Goal: Information Seeking & Learning: Learn about a topic

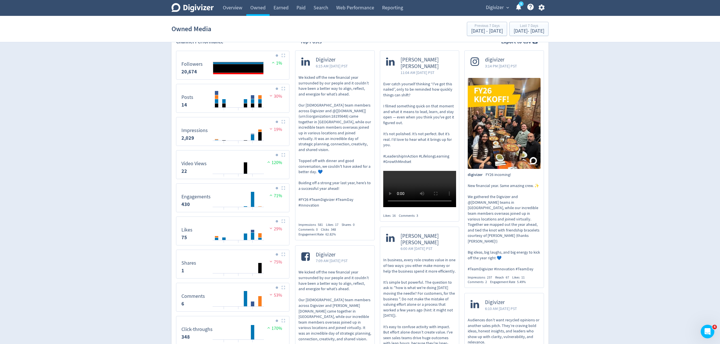
scroll to position [113, 0]
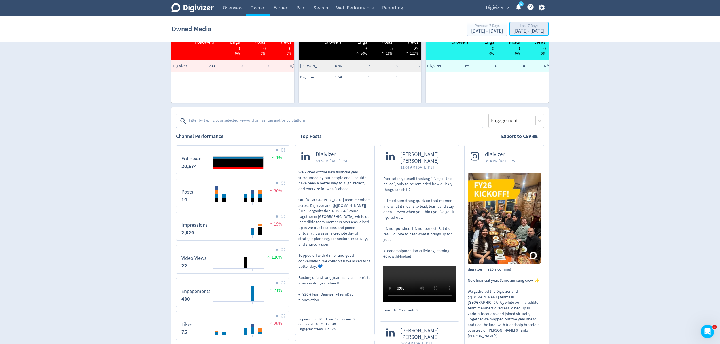
click at [523, 32] on div "Aug 7, 2025 - Aug 13, 2025" at bounding box center [529, 31] width 31 height 5
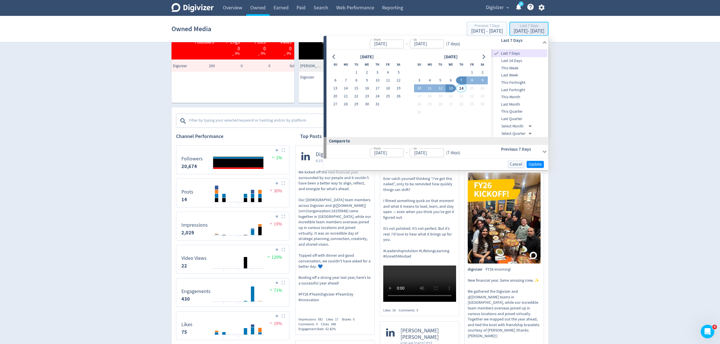
type input "Aug 07, 2025"
type input "Aug 13, 2025"
type input "[DATE]"
type input "Aug 06, 2025"
click at [356, 71] on button "1" at bounding box center [356, 73] width 10 height 8
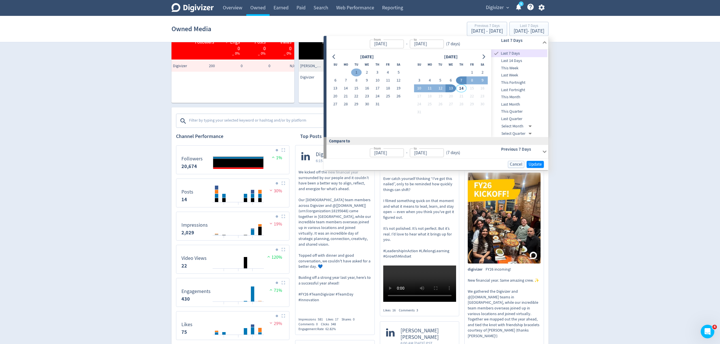
type input "[DATE]"
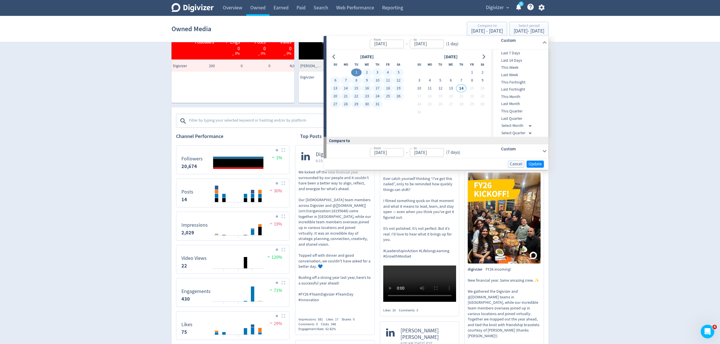
click at [375, 104] on button "31" at bounding box center [377, 104] width 10 height 8
type input "[DATE]"
click at [543, 165] on button "Update" at bounding box center [535, 163] width 17 height 7
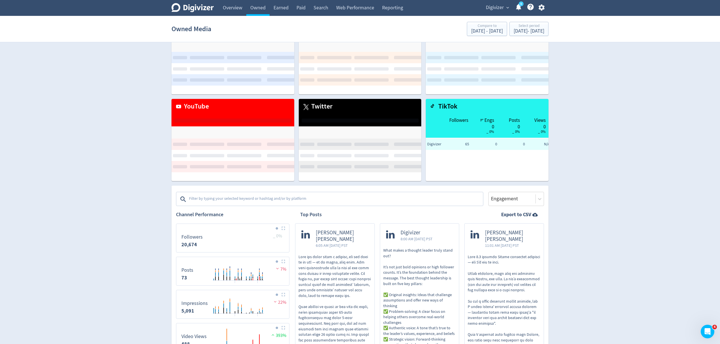
scroll to position [75, 0]
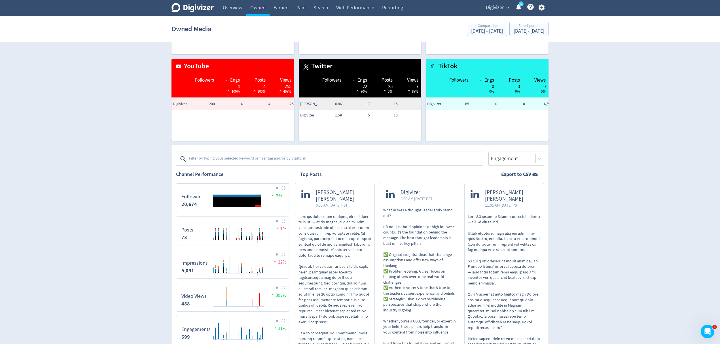
click at [284, 188] on img at bounding box center [284, 188] width 4 height 4
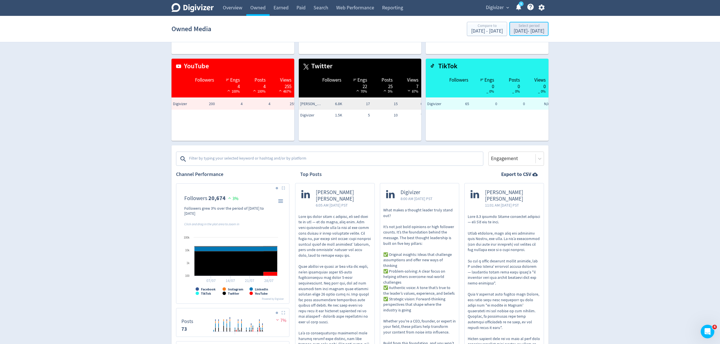
click at [514, 30] on div "Jul 1, 2025 - Jul 31, 2025" at bounding box center [529, 31] width 31 height 5
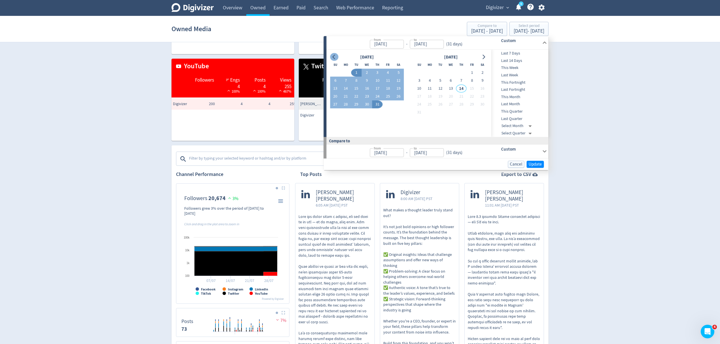
click at [331, 59] on button "Go to previous month" at bounding box center [334, 57] width 8 height 8
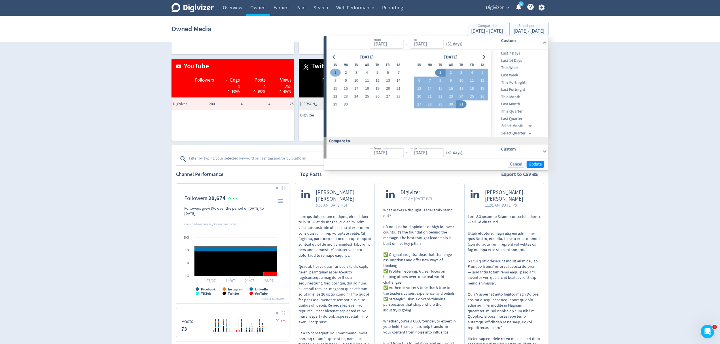
click at [334, 73] on button "1" at bounding box center [335, 73] width 10 height 8
type input "Jun 01, 2025"
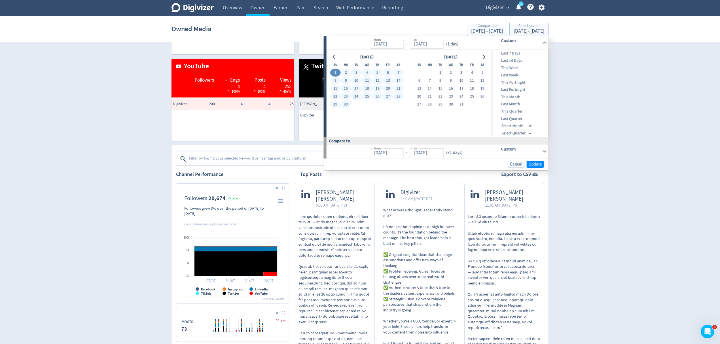
click at [344, 103] on button "30" at bounding box center [346, 105] width 10 height 8
type input "[DATE]"
type input "May 02, 2025"
type input "[DATE]"
click at [534, 166] on span "Update" at bounding box center [535, 164] width 13 height 4
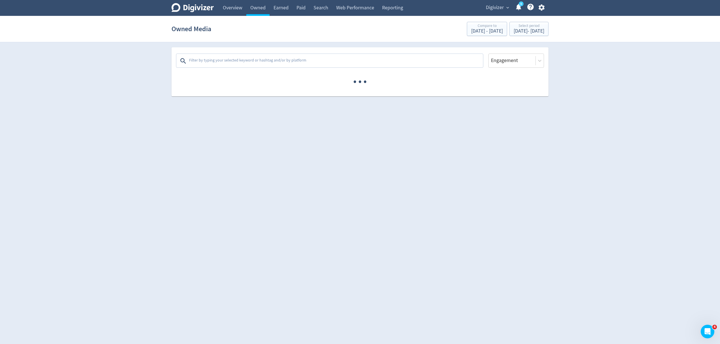
scroll to position [0, 0]
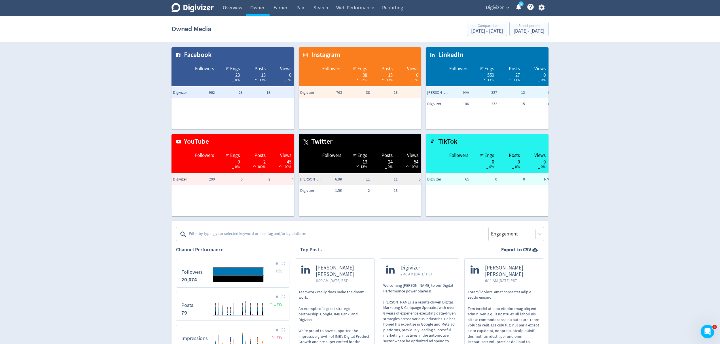
click at [284, 264] on img at bounding box center [284, 264] width 4 height 4
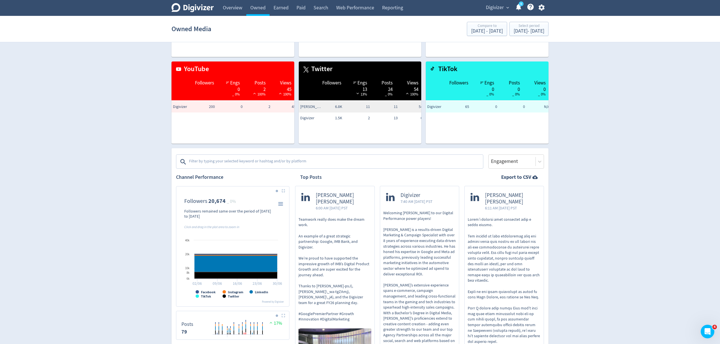
scroll to position [75, 0]
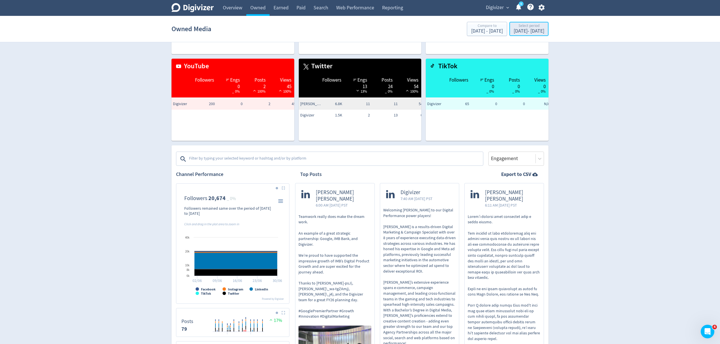
click at [522, 30] on div "Jun 1, 2025 - Jun 30, 2025" at bounding box center [529, 31] width 31 height 5
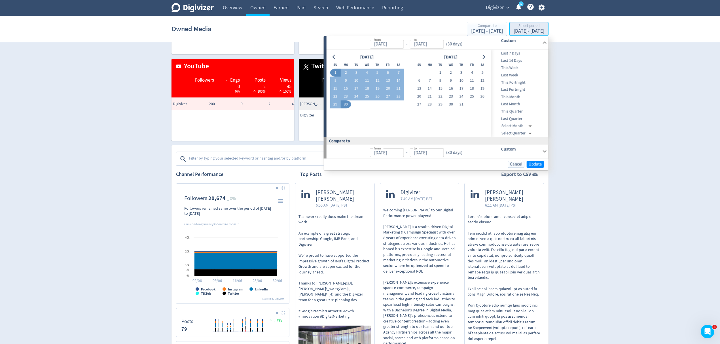
type input "Jun 01, 2025"
type input "[DATE]"
type input "May 02, 2025"
type input "[DATE]"
click at [332, 55] on icon "Go to previous month" at bounding box center [334, 57] width 5 height 5
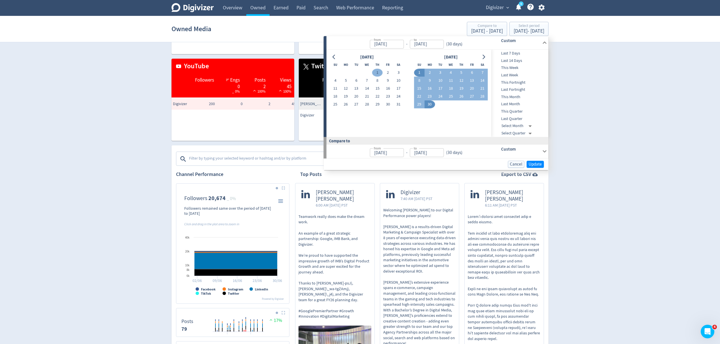
click at [375, 70] on button "1" at bounding box center [377, 73] width 10 height 8
type input "May 01, 2025"
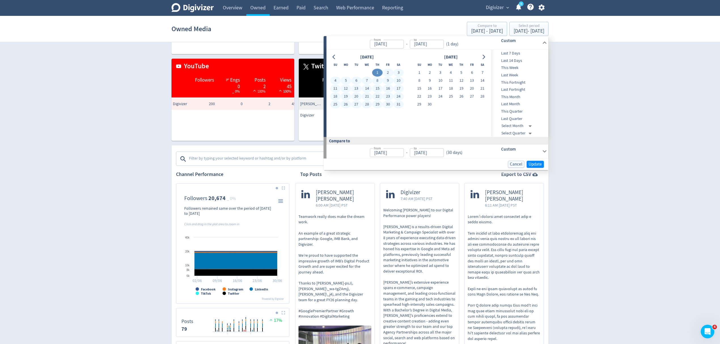
click at [396, 103] on button "31" at bounding box center [398, 105] width 10 height 8
type input "[DATE]"
type input "Apr 30, 2025"
click at [538, 164] on span "Update" at bounding box center [535, 164] width 13 height 4
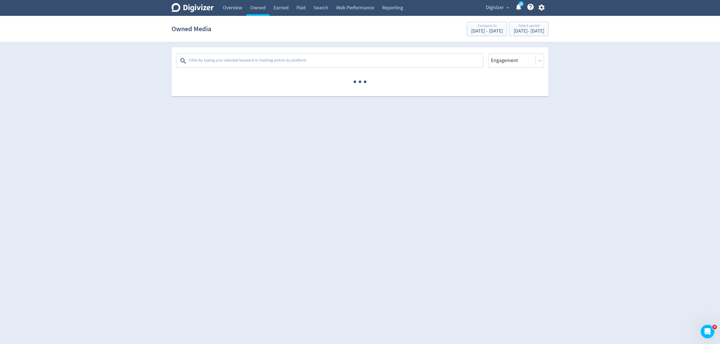
scroll to position [0, 0]
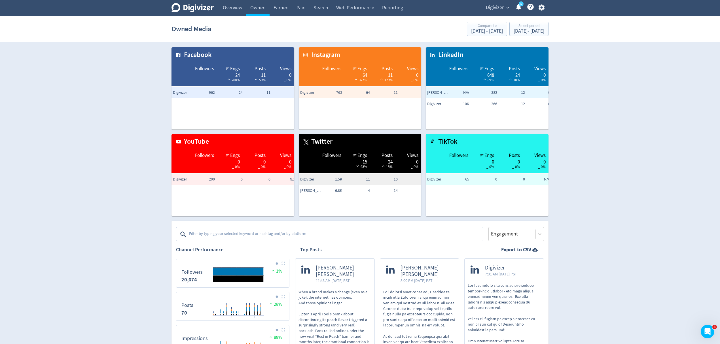
click at [285, 263] on img at bounding box center [284, 264] width 4 height 4
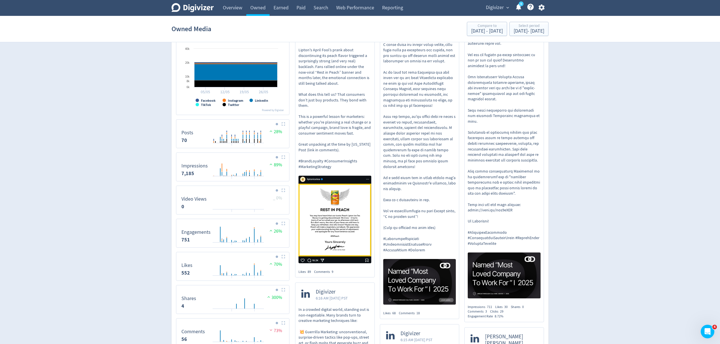
scroll to position [265, 0]
click at [282, 124] on img at bounding box center [284, 124] width 4 height 4
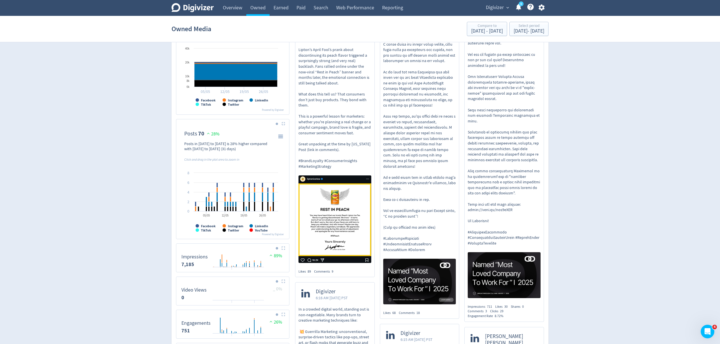
click at [282, 124] on img at bounding box center [284, 124] width 4 height 4
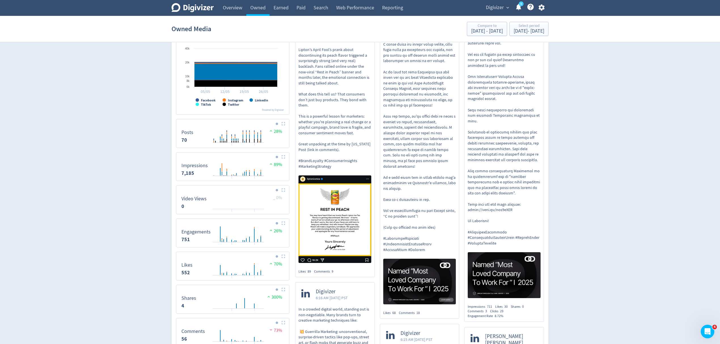
click at [284, 157] on img at bounding box center [284, 157] width 4 height 4
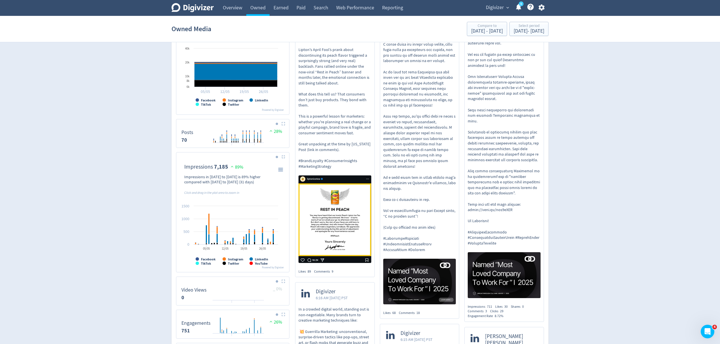
click at [284, 157] on img at bounding box center [284, 157] width 4 height 4
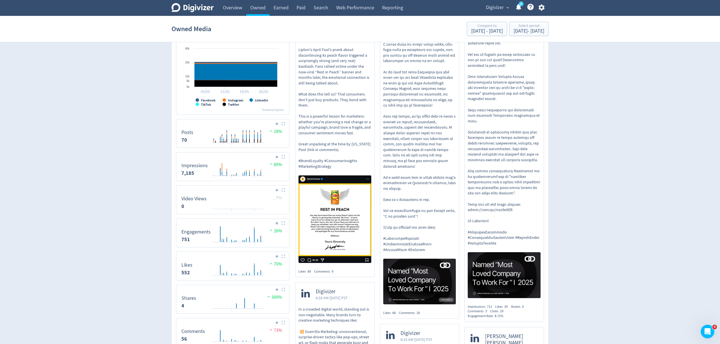
click at [282, 192] on img at bounding box center [284, 190] width 4 height 4
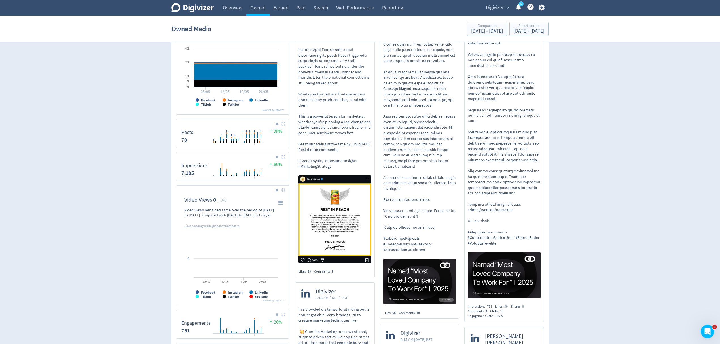
click at [282, 192] on img at bounding box center [284, 190] width 4 height 4
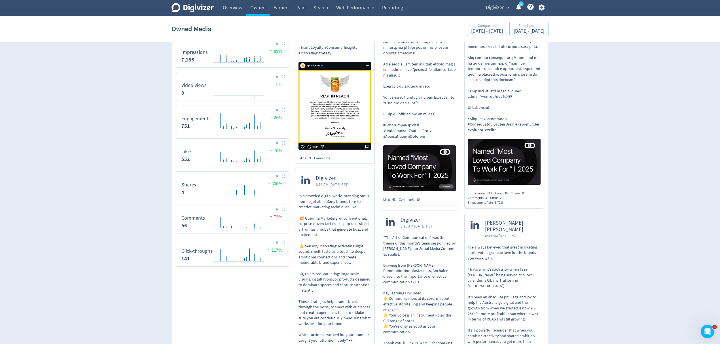
scroll to position [491, 0]
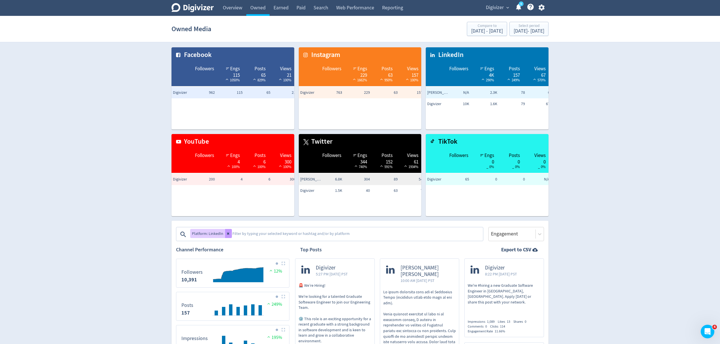
click at [227, 233] on icon at bounding box center [228, 233] width 3 height 3
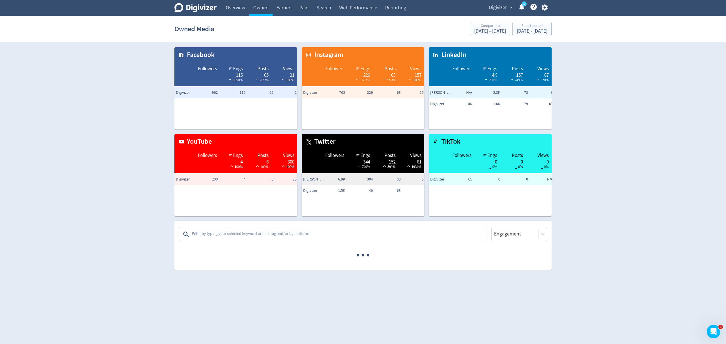
click at [226, 234] on textarea at bounding box center [338, 234] width 294 height 11
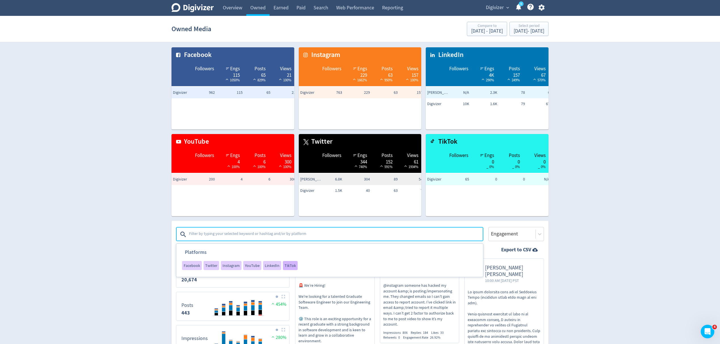
click at [287, 265] on span "TikTok" at bounding box center [290, 266] width 11 height 4
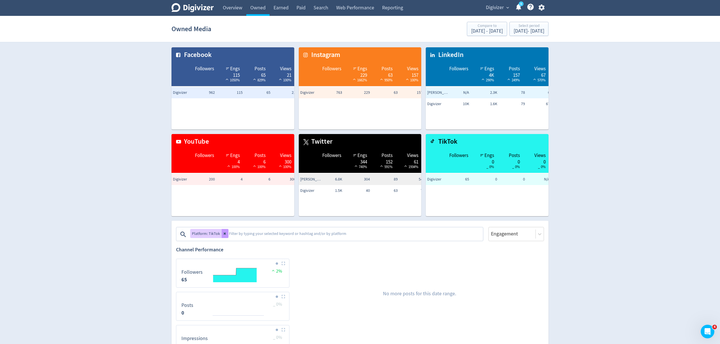
click at [222, 236] on button at bounding box center [225, 233] width 7 height 9
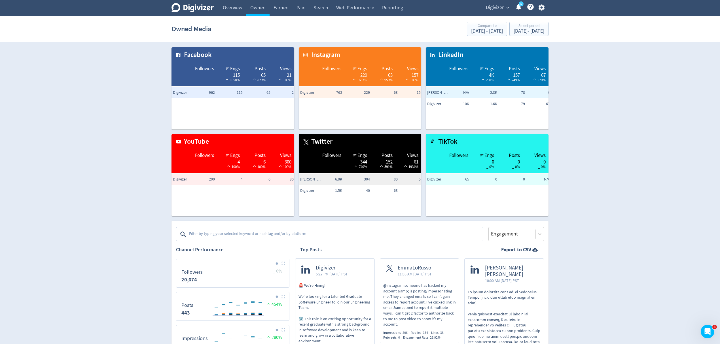
click at [222, 236] on textarea at bounding box center [336, 234] width 294 height 11
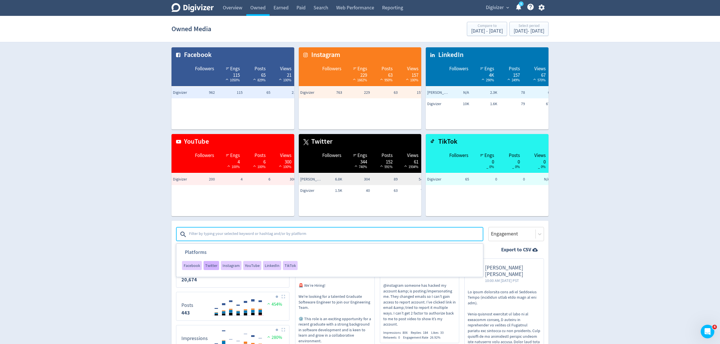
click at [209, 268] on div "Twitter" at bounding box center [212, 265] width 16 height 9
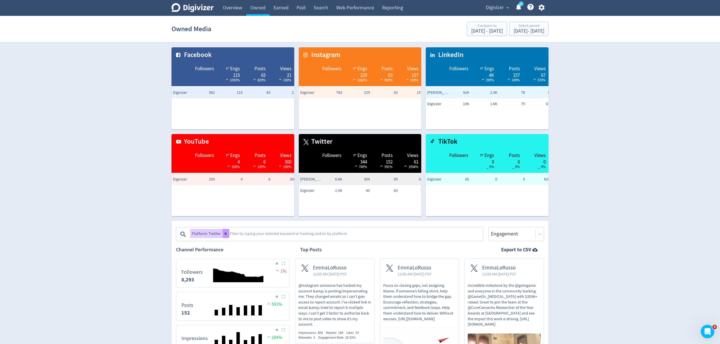
click at [226, 234] on icon at bounding box center [225, 233] width 3 height 3
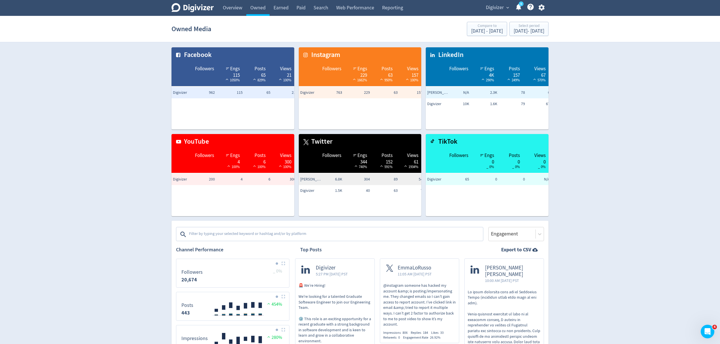
click at [224, 235] on textarea at bounding box center [336, 234] width 294 height 11
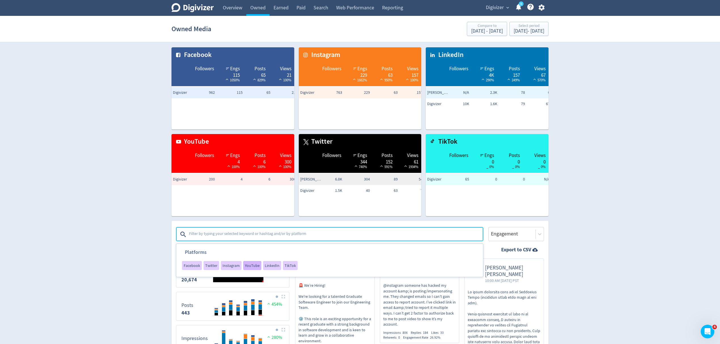
click at [250, 267] on span "YouTube" at bounding box center [252, 266] width 15 height 4
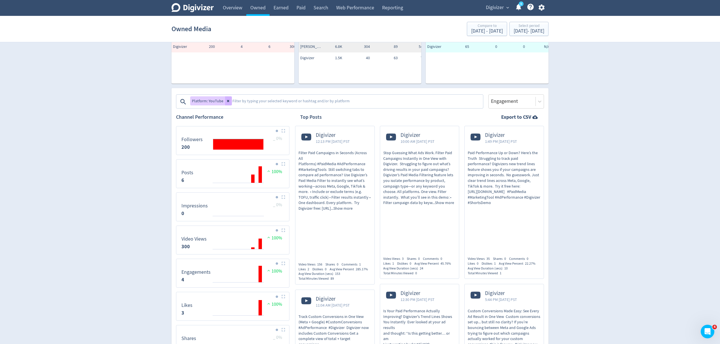
scroll to position [132, 0]
click at [229, 100] on icon at bounding box center [228, 101] width 3 height 3
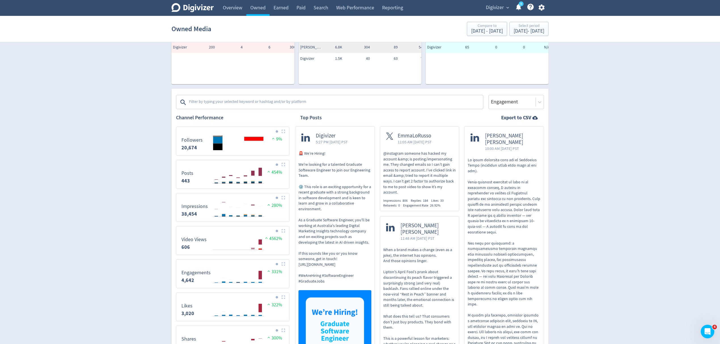
click at [231, 101] on textarea at bounding box center [336, 102] width 294 height 11
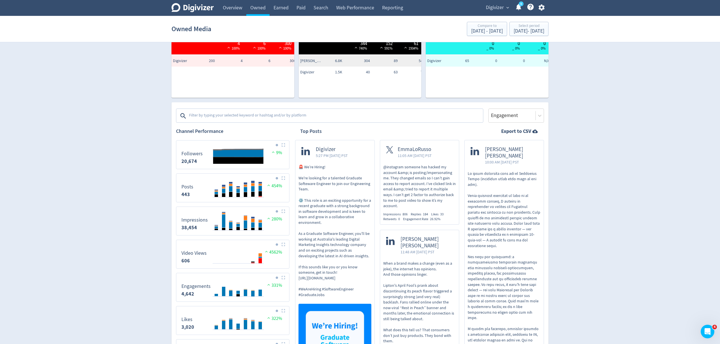
scroll to position [94, 0]
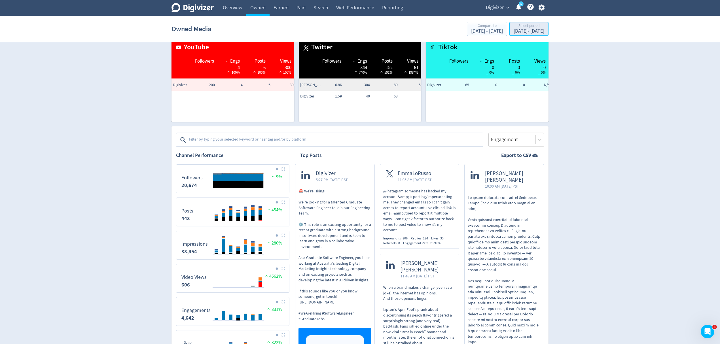
click at [514, 32] on div "[DATE] - [DATE]" at bounding box center [529, 31] width 31 height 5
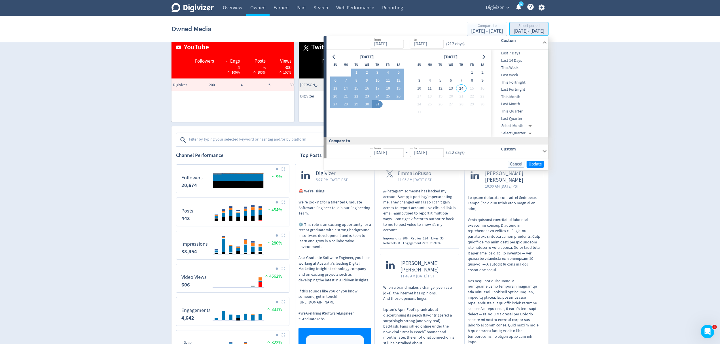
type input "[DATE]"
click at [328, 55] on div "[DATE] Su Mo Tu We Th Fr Sa 1 2 3 4 5 6 7 8 9 10 11 12 13 14 15 16 17 18 19 20 …" at bounding box center [409, 93] width 165 height 87
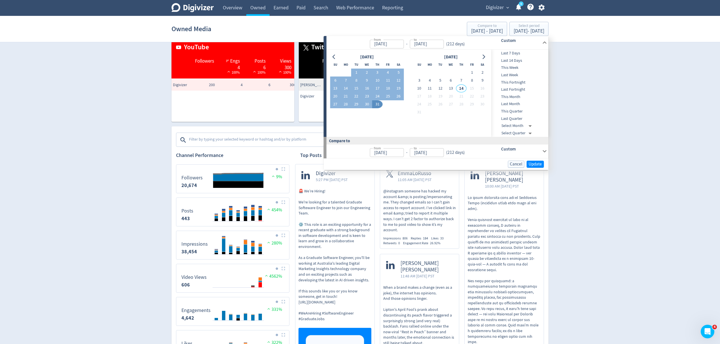
click at [328, 55] on div "[DATE] Su Mo Tu We Th Fr Sa 1 2 3 4 5 6 7 8 9 10 11 12 13 14 15 16 17 18 19 20 …" at bounding box center [409, 93] width 165 height 87
click at [331, 55] on button "Go to previous month" at bounding box center [334, 57] width 8 height 8
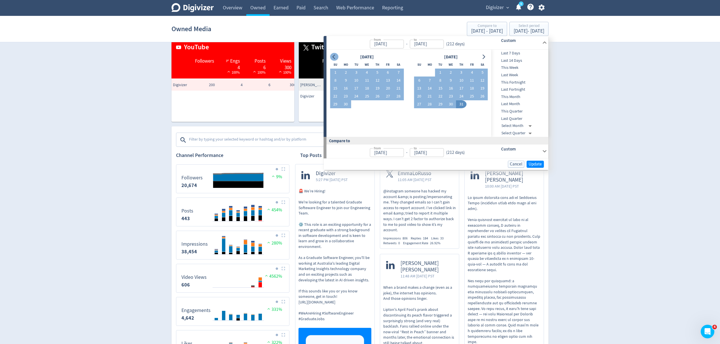
click at [331, 55] on button "Go to previous month" at bounding box center [334, 57] width 8 height 8
click at [440, 69] on button "1" at bounding box center [440, 73] width 10 height 8
type input "[DATE]"
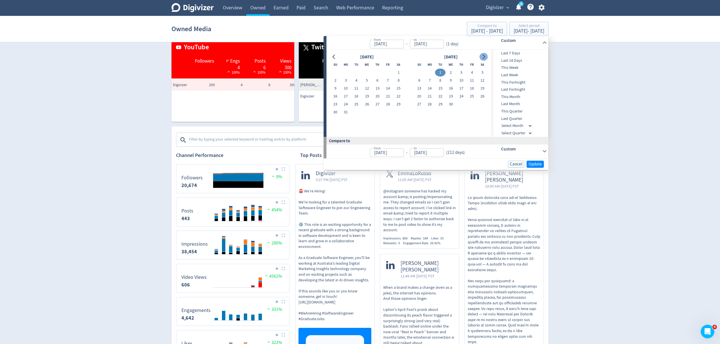
click at [485, 56] on icon "Go to next month" at bounding box center [484, 57] width 3 height 5
click at [347, 104] on button "30" at bounding box center [346, 104] width 10 height 8
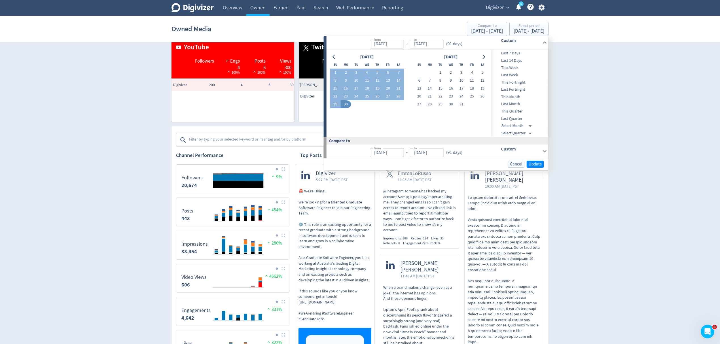
type input "[DATE]"
click at [539, 163] on span "Update" at bounding box center [535, 164] width 13 height 4
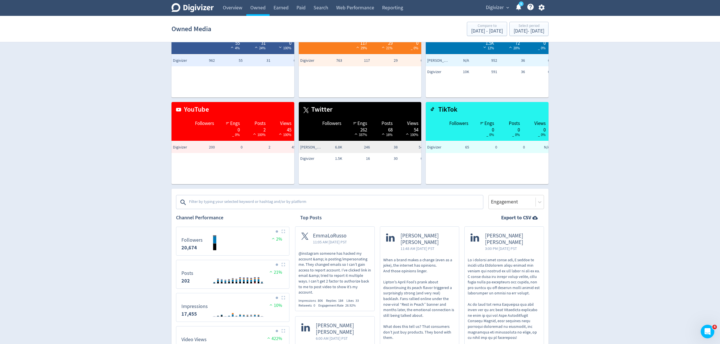
scroll to position [75, 0]
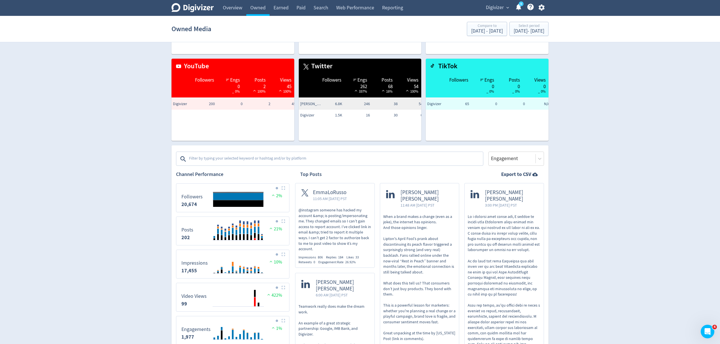
click at [260, 153] on textarea at bounding box center [336, 158] width 294 height 11
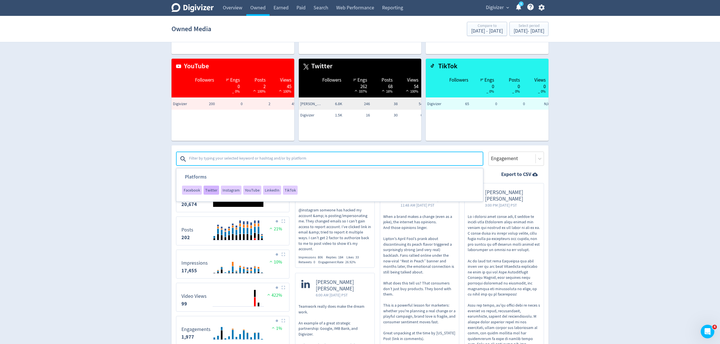
click at [210, 190] on span "Twitter" at bounding box center [211, 190] width 12 height 4
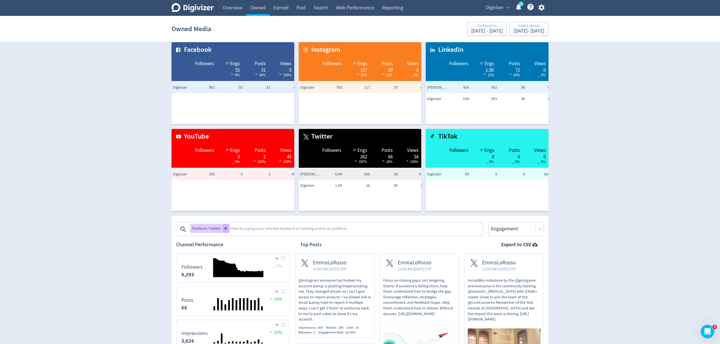
scroll to position [0, 0]
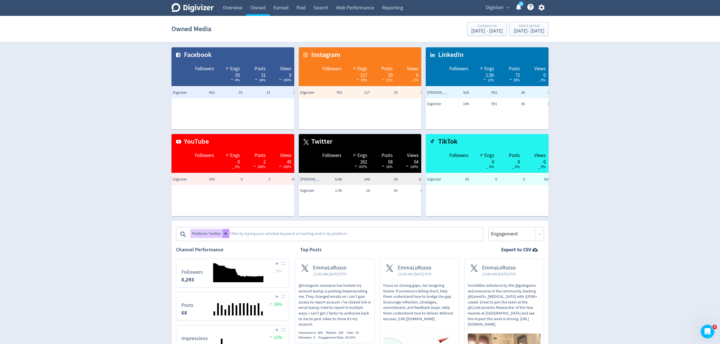
click at [225, 233] on icon at bounding box center [226, 234] width 2 height 2
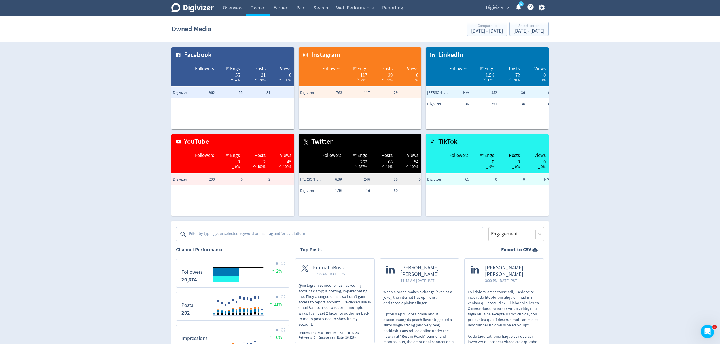
click at [224, 233] on textarea at bounding box center [336, 234] width 294 height 11
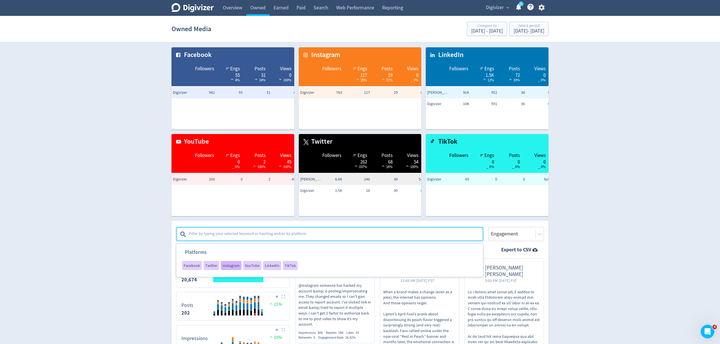
click at [227, 265] on span "Instagram" at bounding box center [231, 266] width 17 height 4
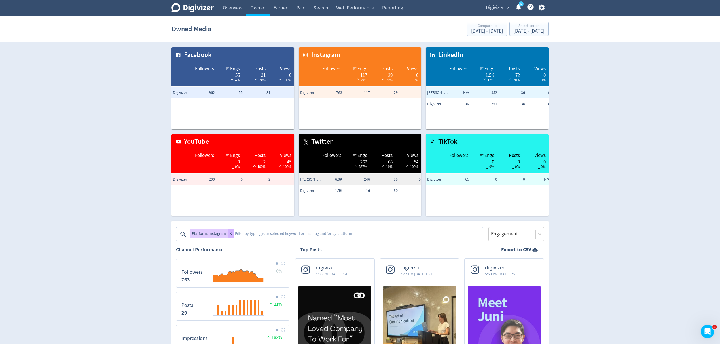
drag, startPoint x: 230, startPoint y: 235, endPoint x: 232, endPoint y: 232, distance: 3.7
click at [230, 235] on icon at bounding box center [230, 233] width 3 height 3
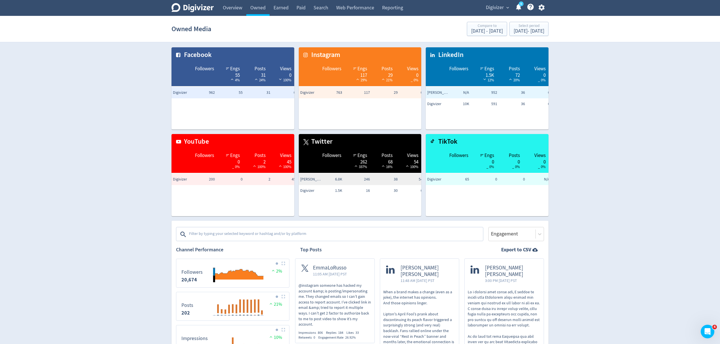
click at [232, 232] on textarea at bounding box center [336, 234] width 294 height 11
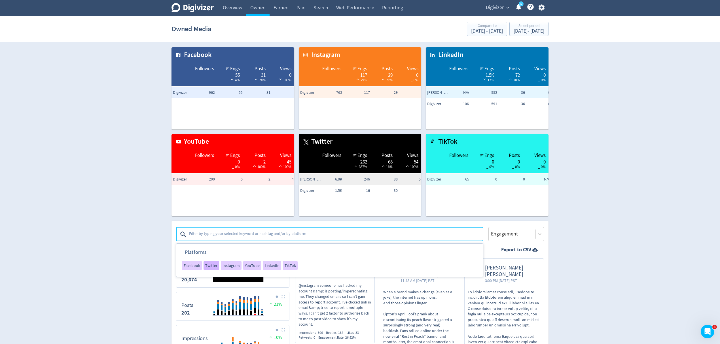
click at [211, 265] on span "Twitter" at bounding box center [211, 266] width 12 height 4
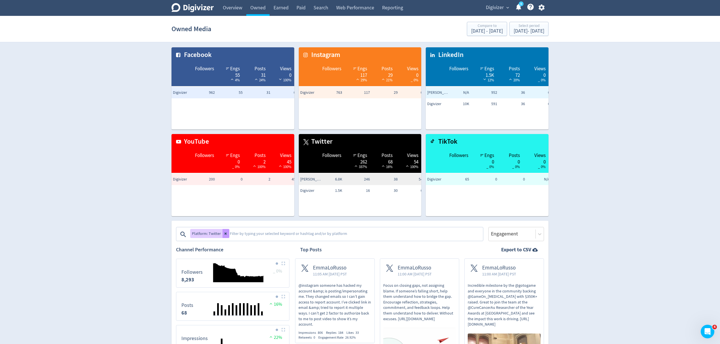
click at [225, 234] on icon at bounding box center [226, 234] width 2 height 2
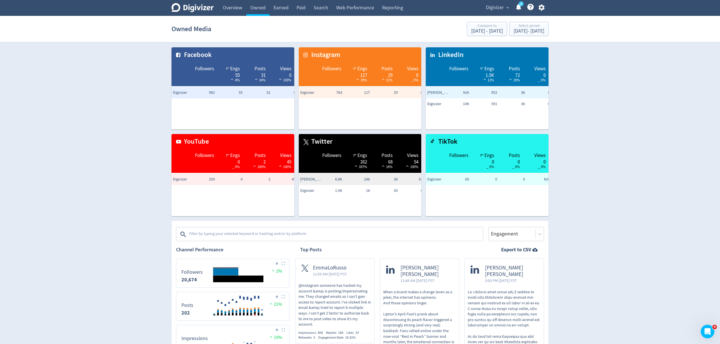
click at [224, 234] on textarea at bounding box center [336, 234] width 294 height 11
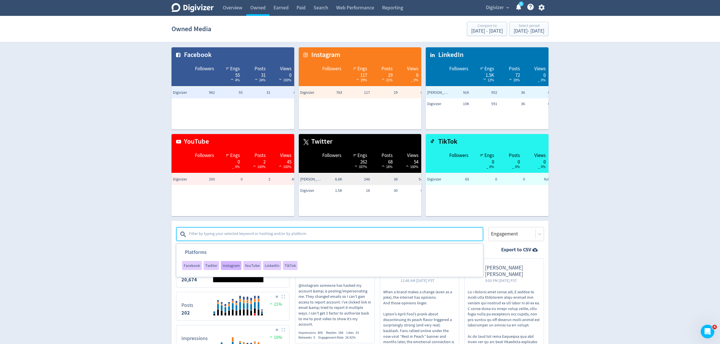
click at [233, 269] on div "Instagram" at bounding box center [231, 265] width 21 height 9
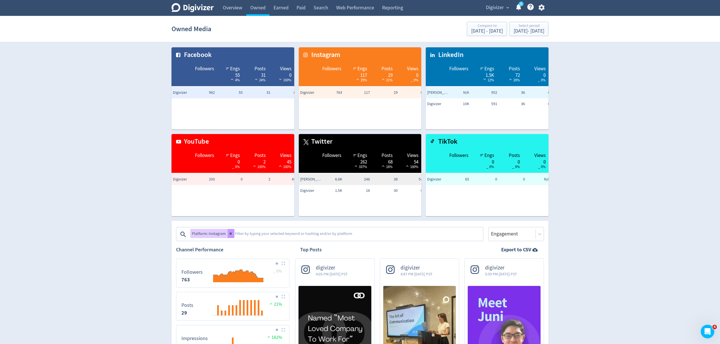
click at [231, 236] on button at bounding box center [231, 233] width 7 height 9
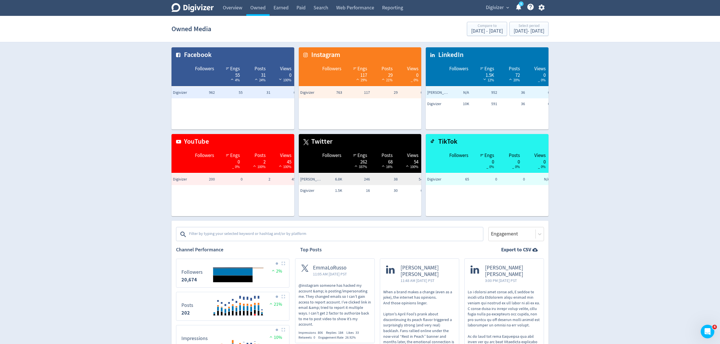
scroll to position [113, 0]
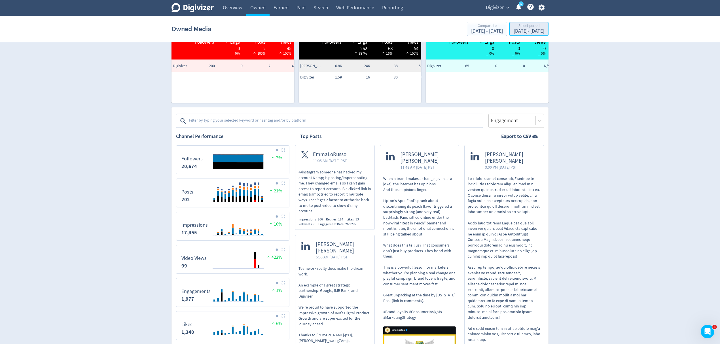
click at [522, 29] on div "[DATE] - [DATE]" at bounding box center [529, 31] width 31 height 5
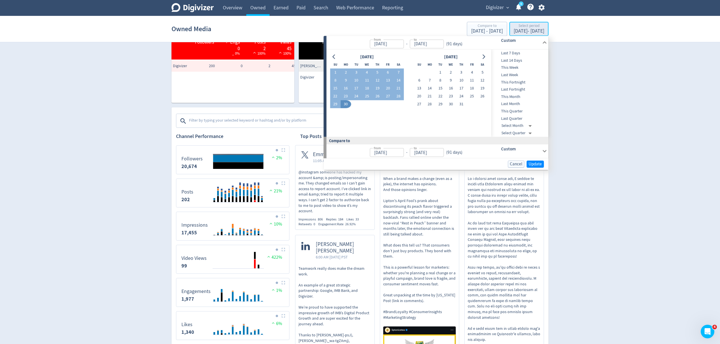
type input "[DATE]"
click at [442, 70] on button "1" at bounding box center [440, 73] width 10 height 8
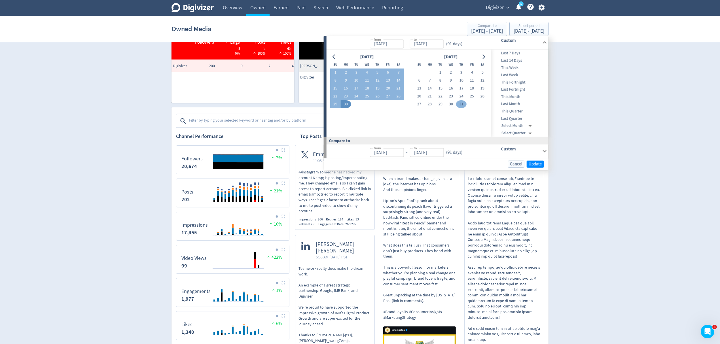
type input "[DATE]"
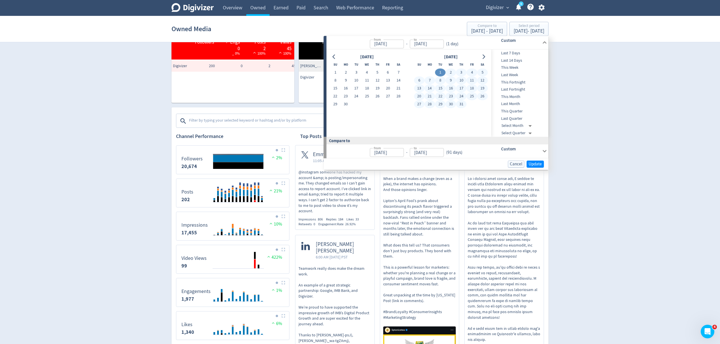
click at [457, 104] on button "31" at bounding box center [461, 104] width 10 height 8
type input "[DATE]"
click at [536, 164] on span "Update" at bounding box center [535, 164] width 13 height 4
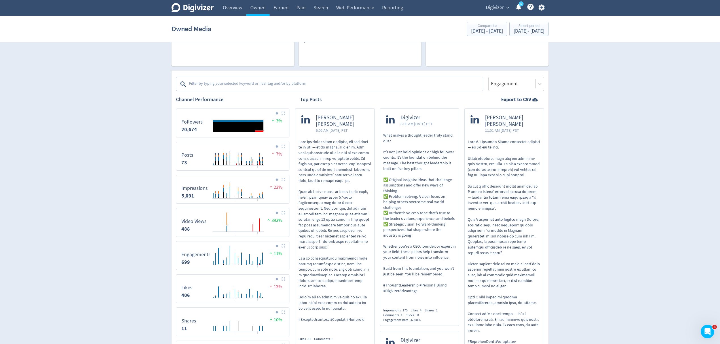
scroll to position [151, 0]
click at [294, 80] on textarea at bounding box center [336, 83] width 294 height 11
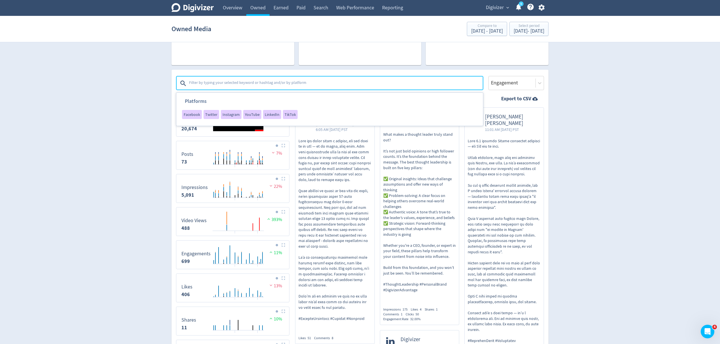
type textarea "w"
type textarea "qantas"
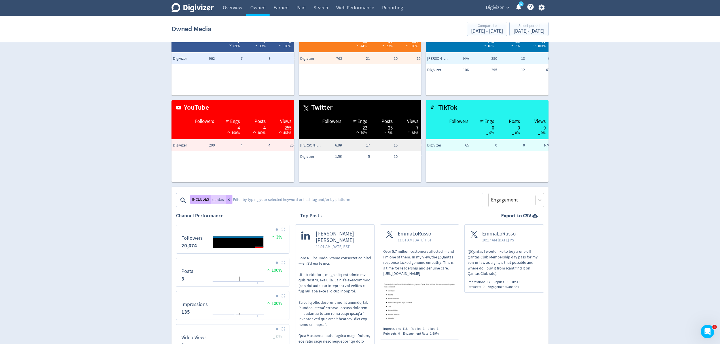
scroll to position [75, 0]
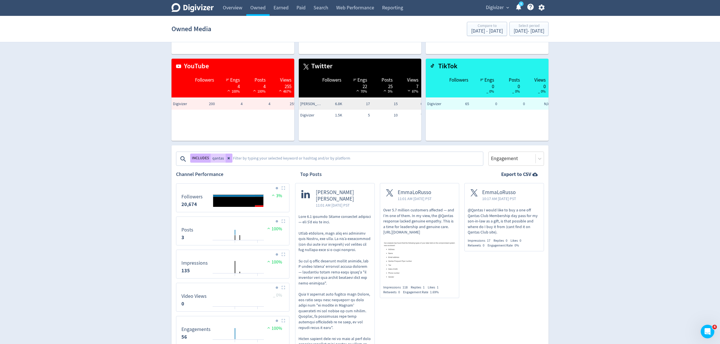
click at [502, 222] on p "@Qantas I would like to buy a one off Qantas Club Membership day pass for my so…" at bounding box center [504, 222] width 73 height 28
click at [229, 161] on button at bounding box center [229, 158] width 7 height 9
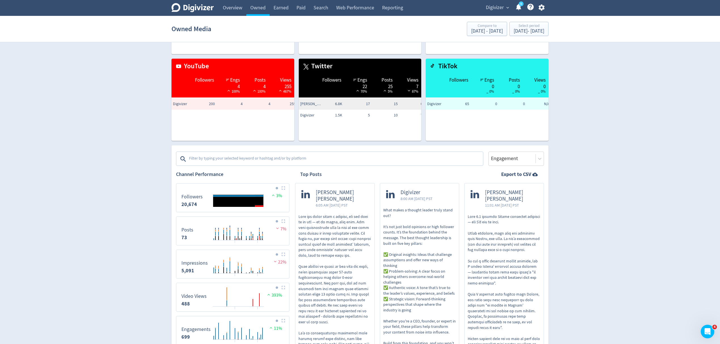
click at [204, 159] on textarea at bounding box center [336, 158] width 294 height 11
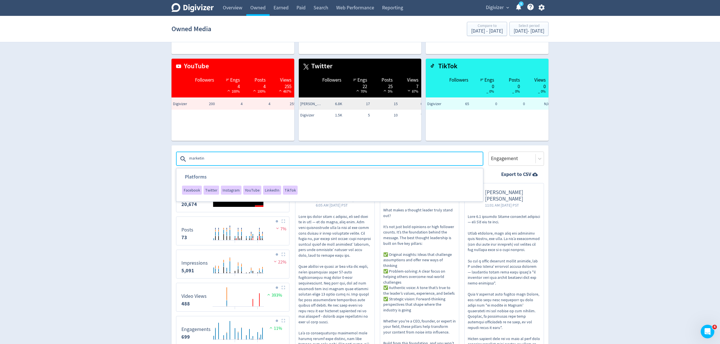
type textarea "marketing"
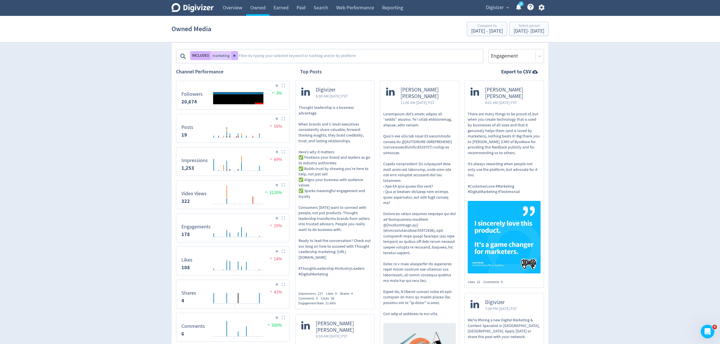
scroll to position [0, 0]
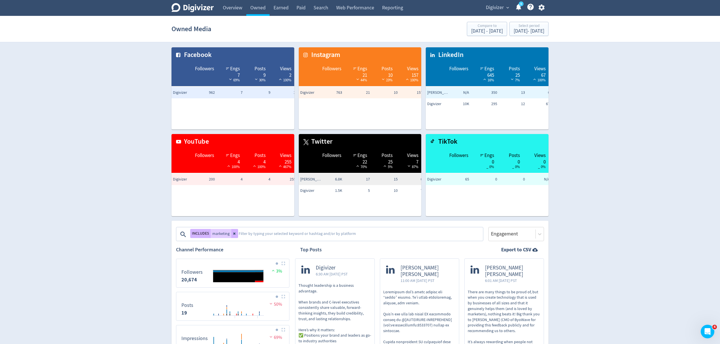
click at [258, 234] on textarea at bounding box center [360, 234] width 244 height 11
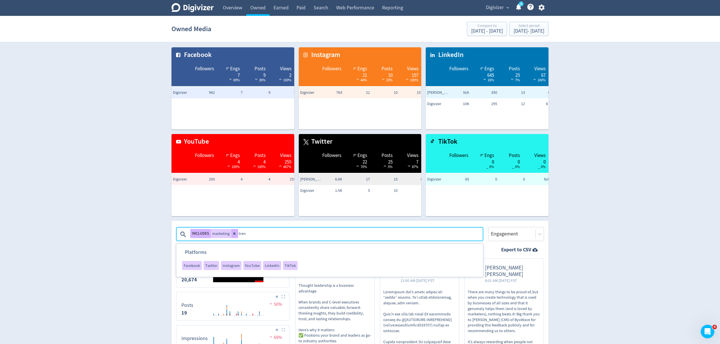
type textarea "trend"
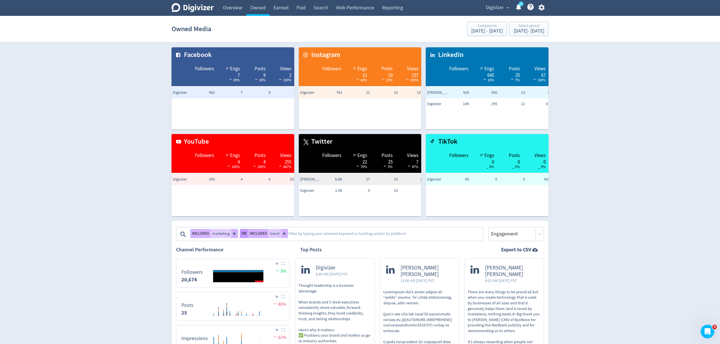
click at [244, 235] on button "OR" at bounding box center [244, 233] width 8 height 9
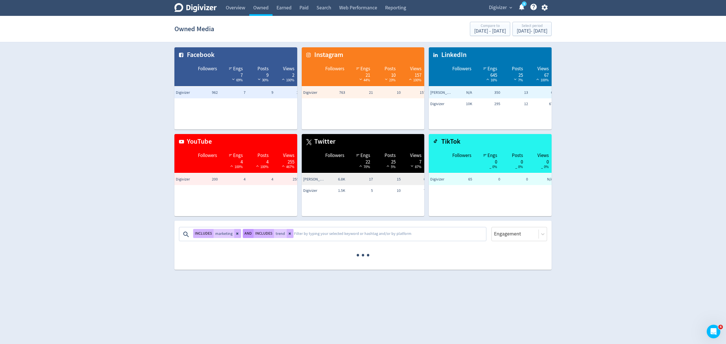
click at [248, 234] on button "AND" at bounding box center [248, 233] width 11 height 9
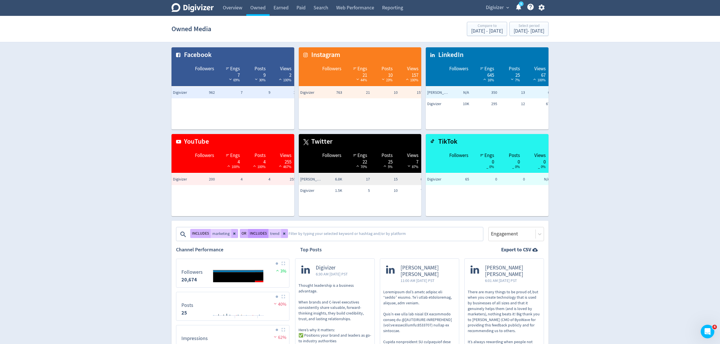
click at [256, 235] on button "INCLUDES" at bounding box center [258, 233] width 20 height 9
click at [256, 235] on button "EXCLUDES" at bounding box center [250, 233] width 21 height 9
drag, startPoint x: 284, startPoint y: 233, endPoint x: 243, endPoint y: 235, distance: 40.6
click at [284, 233] on icon at bounding box center [284, 233] width 3 height 3
click at [232, 233] on button at bounding box center [234, 233] width 7 height 9
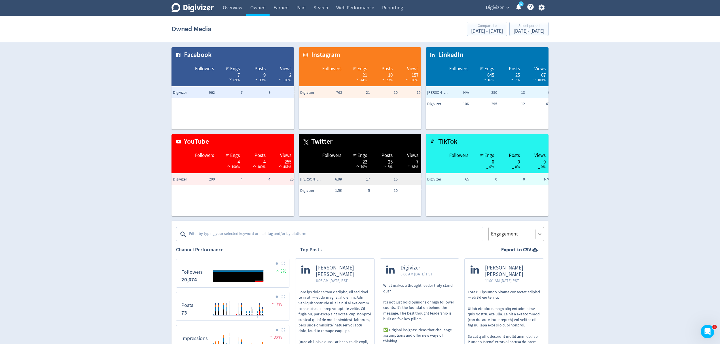
click at [539, 233] on icon at bounding box center [540, 234] width 6 height 6
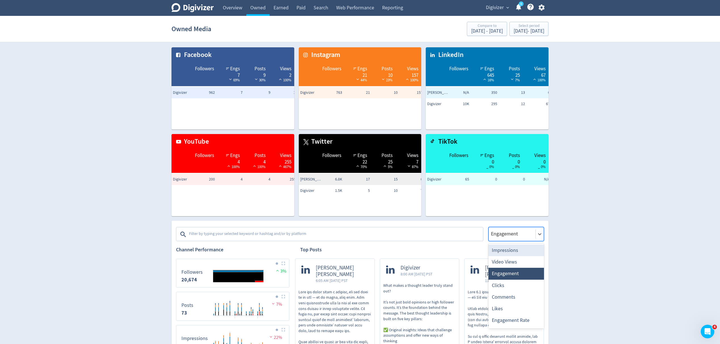
click at [515, 250] on div "Impressions" at bounding box center [517, 251] width 56 height 12
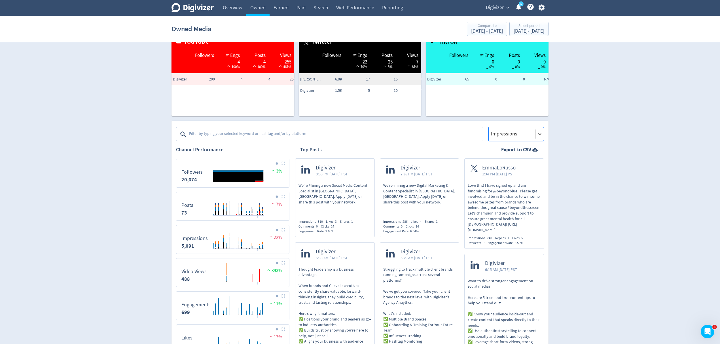
scroll to position [113, 0]
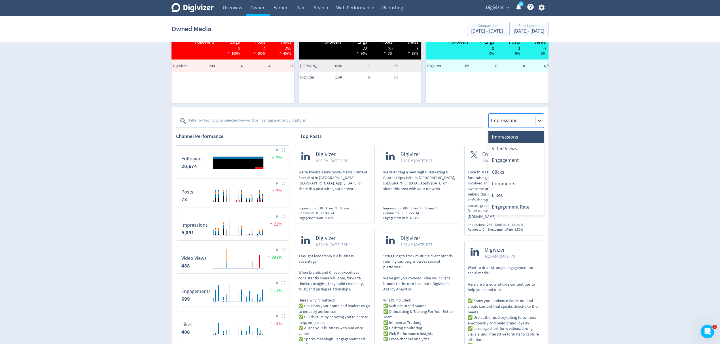
click at [540, 121] on icon at bounding box center [539, 121] width 3 height 2
click at [509, 149] on div "Video Views" at bounding box center [517, 149] width 56 height 12
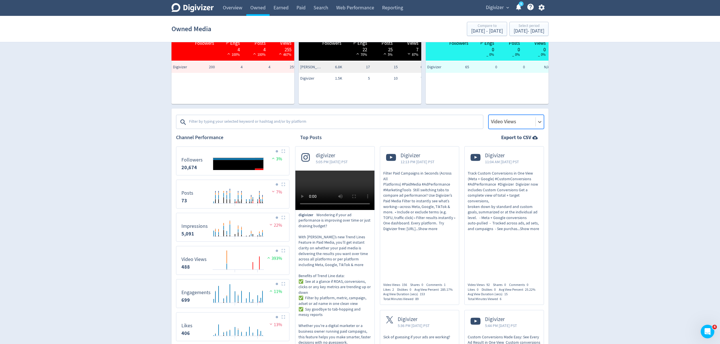
scroll to position [38, 0]
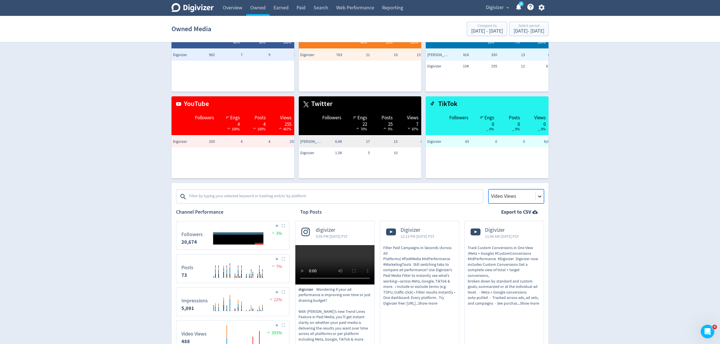
click at [540, 198] on icon at bounding box center [540, 197] width 6 height 6
click at [523, 233] on div "Engagement" at bounding box center [517, 236] width 56 height 12
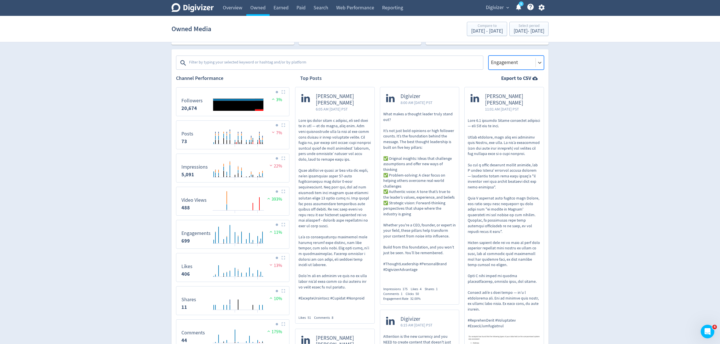
scroll to position [75, 0]
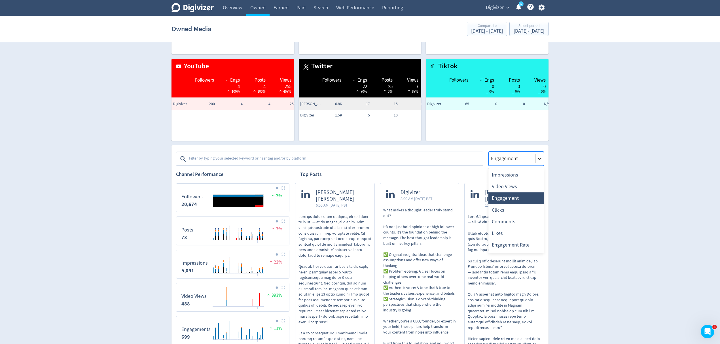
click at [539, 157] on icon at bounding box center [540, 159] width 6 height 6
click at [509, 209] on div "Clicks" at bounding box center [517, 210] width 56 height 12
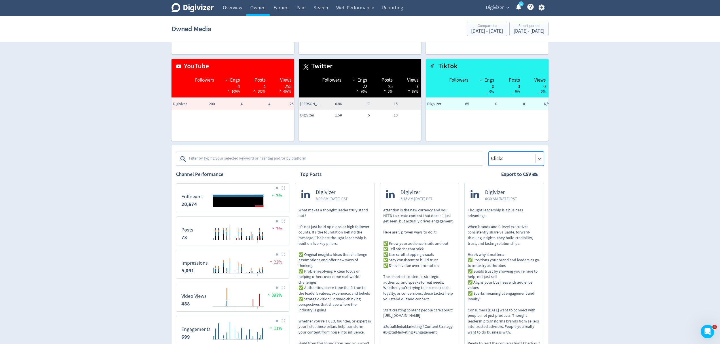
scroll to position [113, 0]
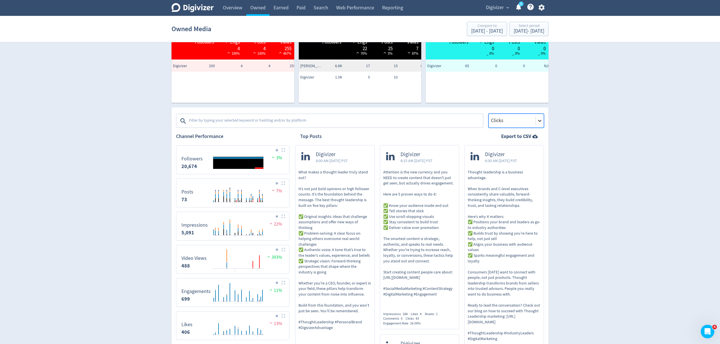
click at [539, 117] on div at bounding box center [540, 121] width 8 height 8
click at [522, 183] on div "Comments" at bounding box center [517, 184] width 56 height 12
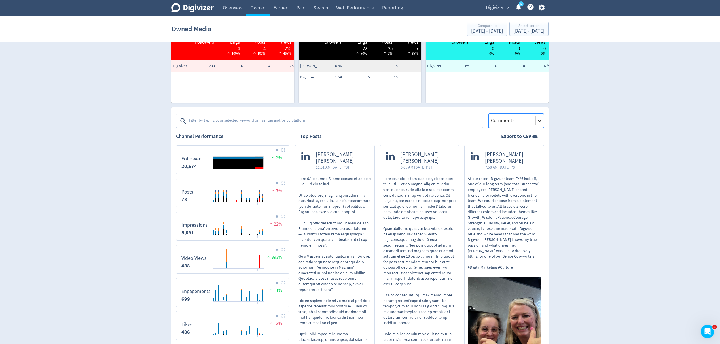
click at [537, 124] on icon at bounding box center [540, 121] width 6 height 6
click at [525, 195] on div "Likes" at bounding box center [517, 196] width 56 height 12
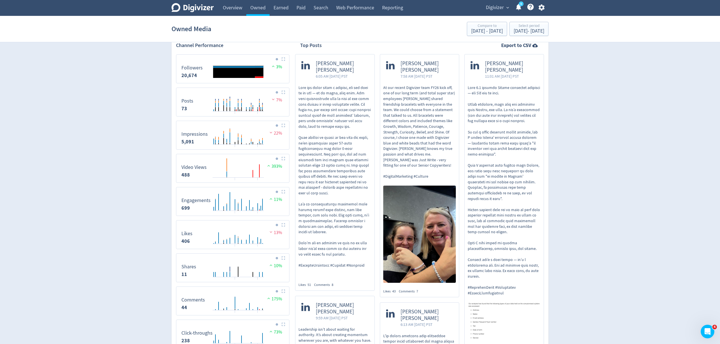
scroll to position [151, 0]
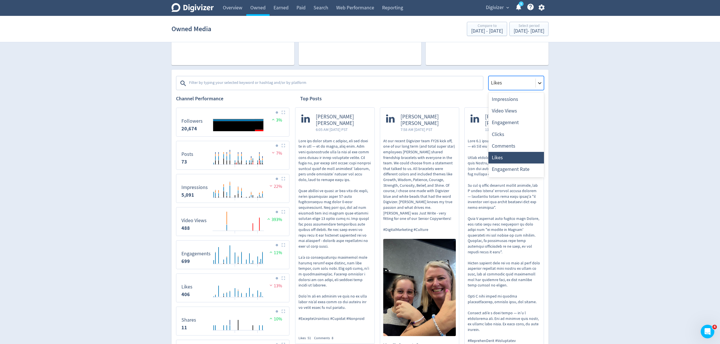
click at [541, 86] on icon at bounding box center [540, 83] width 6 height 6
click at [511, 169] on div "Date" at bounding box center [517, 171] width 56 height 12
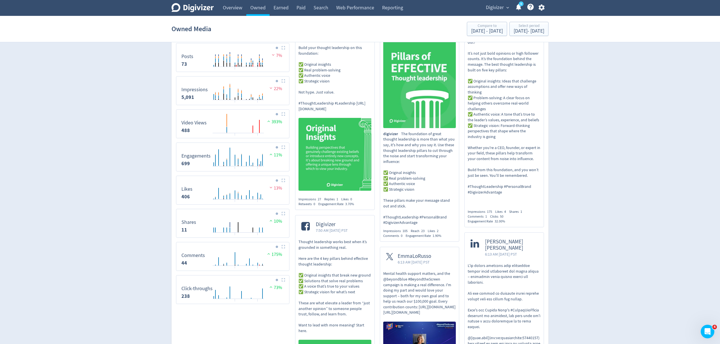
scroll to position [0, 0]
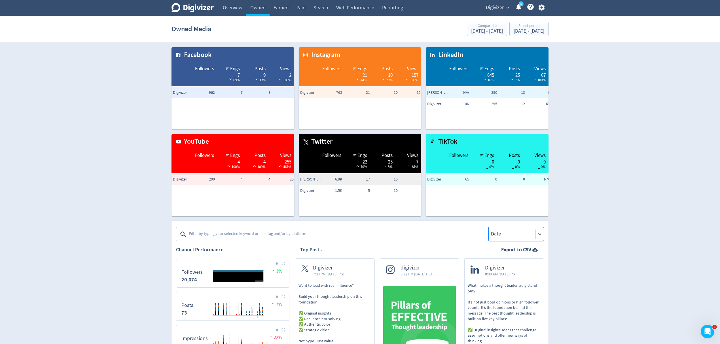
click at [540, 230] on div at bounding box center [540, 234] width 8 height 14
click at [506, 313] on div "Engagement Rate" at bounding box center [517, 310] width 56 height 12
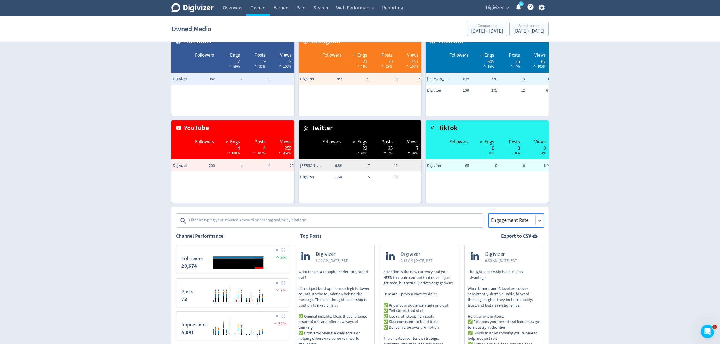
scroll to position [0, 0]
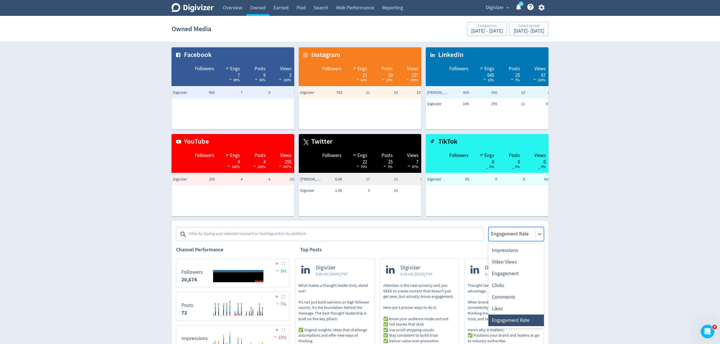
click at [510, 236] on div at bounding box center [512, 234] width 43 height 8
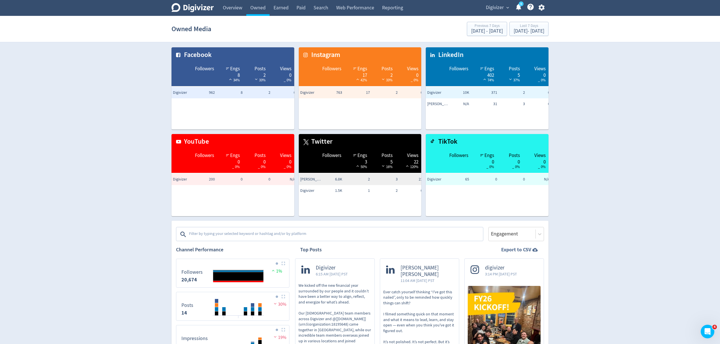
click at [525, 251] on strong "Export to CSV" at bounding box center [516, 249] width 30 height 7
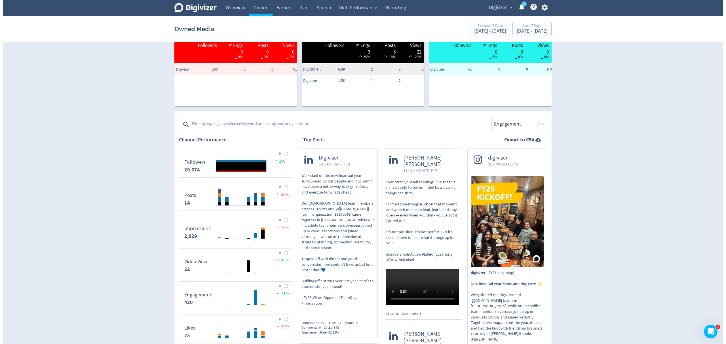
scroll to position [189, 0]
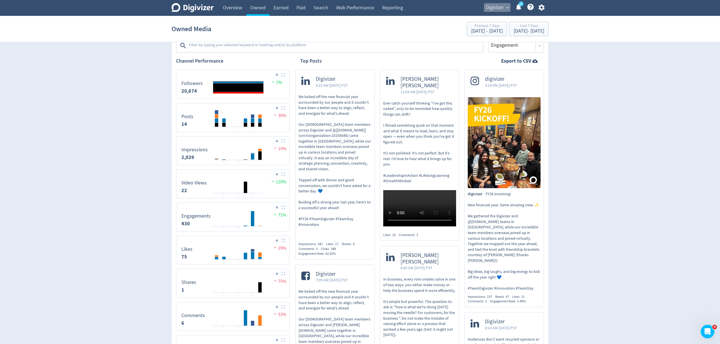
click at [493, 5] on span "Digivizer" at bounding box center [495, 7] width 18 height 9
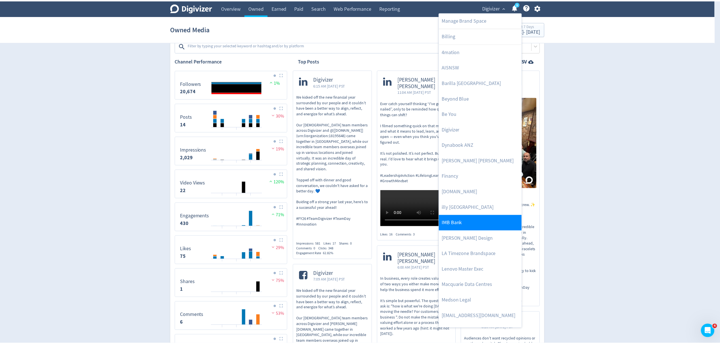
scroll to position [0, 0]
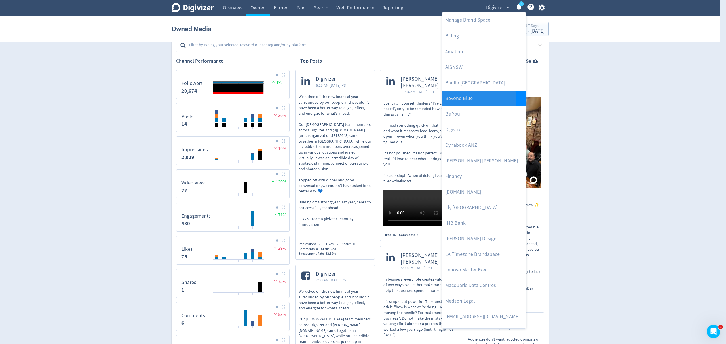
click at [479, 100] on link "Beyond Blue" at bounding box center [483, 99] width 83 height 16
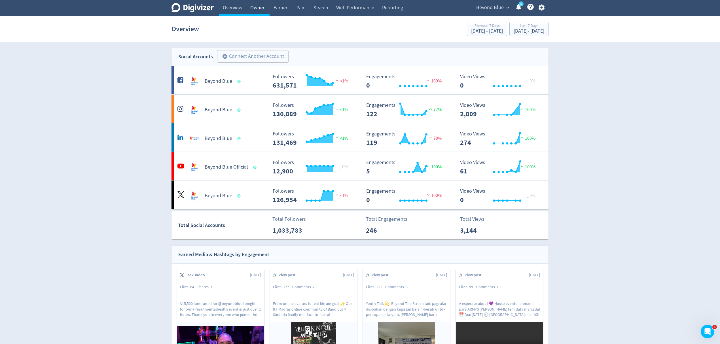
click at [254, 9] on link "Owned" at bounding box center [257, 8] width 23 height 16
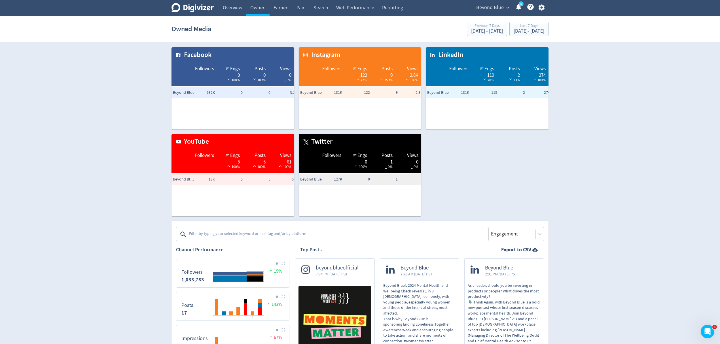
click at [285, 263] on img at bounding box center [284, 264] width 4 height 4
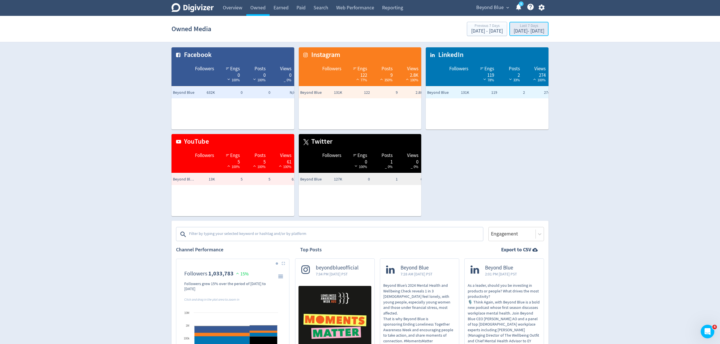
click at [515, 28] on div "Last 7 Days" at bounding box center [529, 26] width 31 height 5
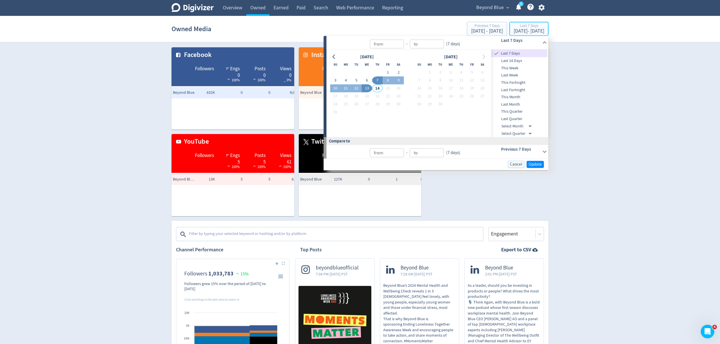
type input "[DATE]"
type input "Aug 07, 2025"
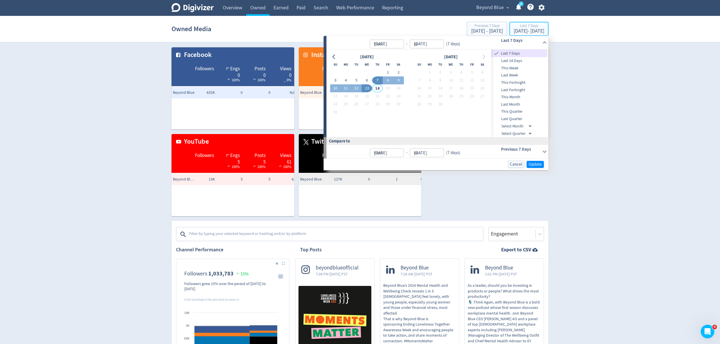
type input "Aug 13, 2025"
type input "[DATE]"
type input "Aug 06, 2025"
click at [333, 54] on button "Go to previous month" at bounding box center [334, 57] width 8 height 8
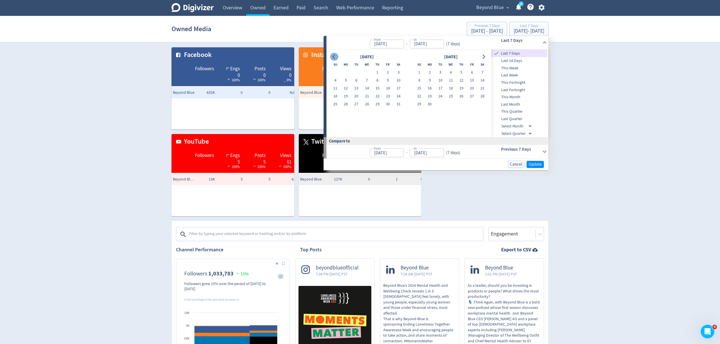
click at [333, 54] on button "Go to previous month" at bounding box center [334, 57] width 8 height 8
click at [399, 73] on button "1" at bounding box center [398, 73] width 10 height 8
type input "Feb 01, 2025"
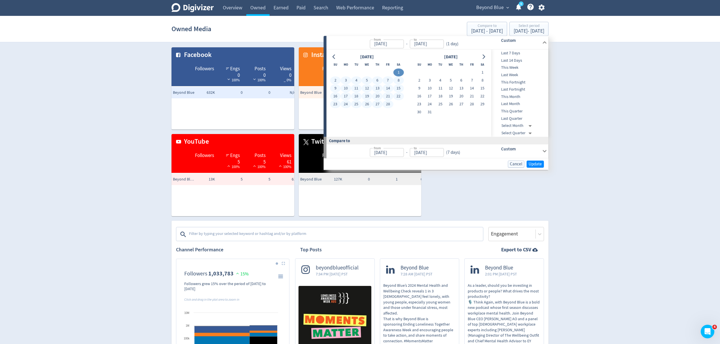
click at [388, 106] on button "28" at bounding box center [388, 104] width 10 height 8
type input "Feb 28, 2025"
type input "Jan 04, 2025"
type input "Jan 31, 2025"
click at [539, 163] on span "Update" at bounding box center [535, 164] width 13 height 4
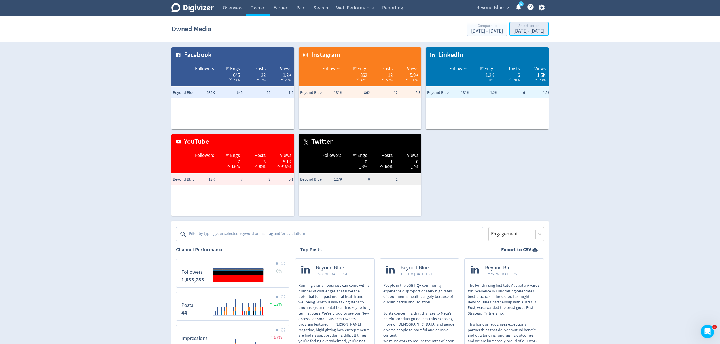
click at [514, 24] on div "Select period" at bounding box center [529, 26] width 31 height 5
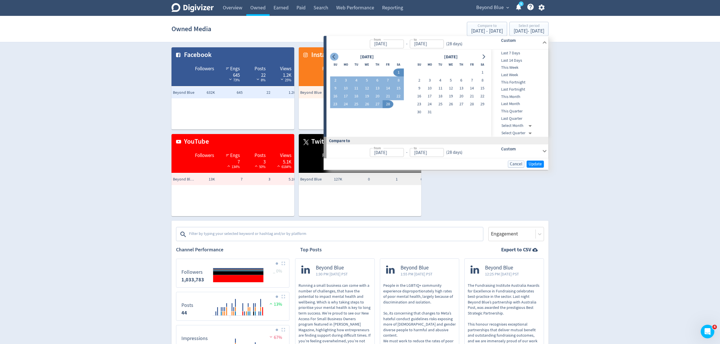
click at [336, 58] on icon "Go to previous month" at bounding box center [334, 56] width 5 height 5
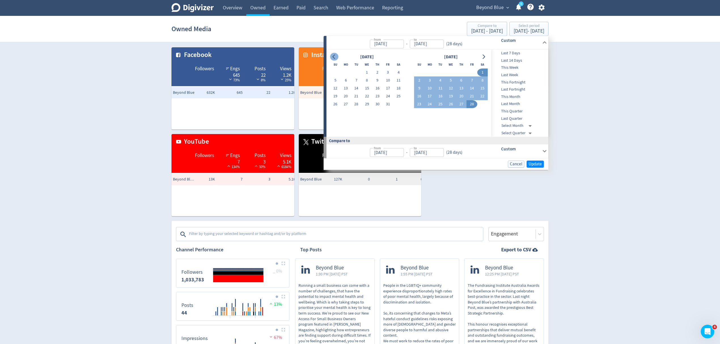
click at [336, 58] on icon "Go to previous month" at bounding box center [334, 56] width 5 height 5
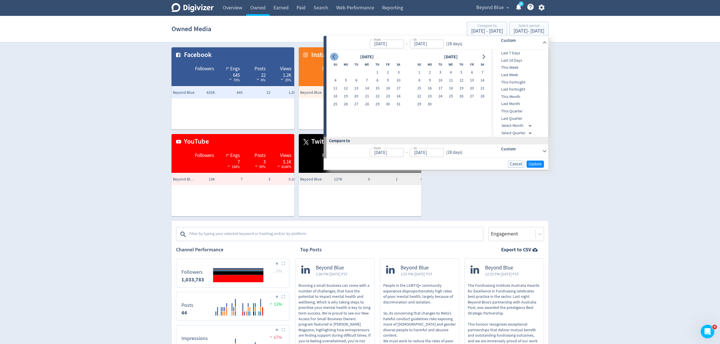
click at [336, 58] on icon "Go to previous month" at bounding box center [334, 56] width 5 height 5
click at [343, 71] on button "1" at bounding box center [346, 73] width 10 height 8
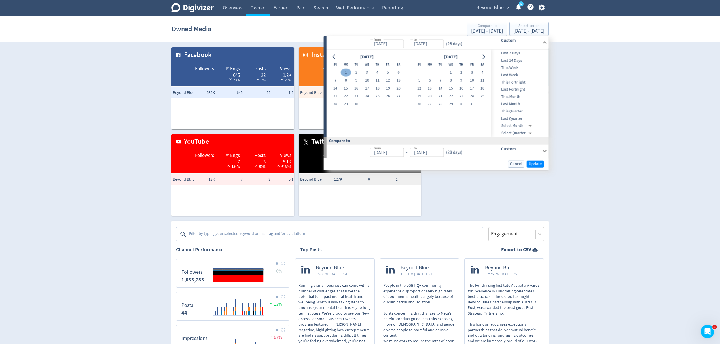
type input "Apr 01, 2024"
click at [357, 106] on button "30" at bounding box center [356, 104] width 10 height 8
type input "Apr 30, 2024"
type input "Mar 02, 2024"
type input "Mar 31, 2024"
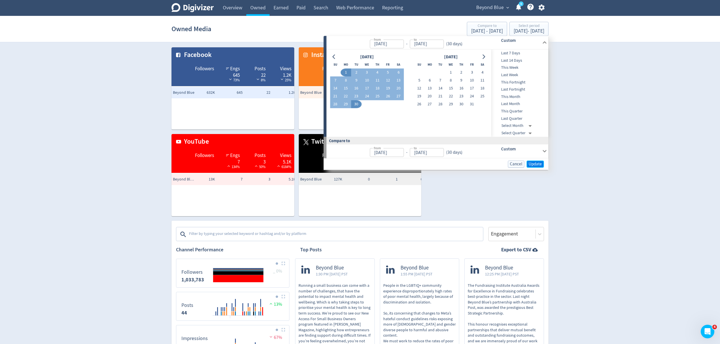
click at [534, 165] on span "Update" at bounding box center [535, 164] width 13 height 4
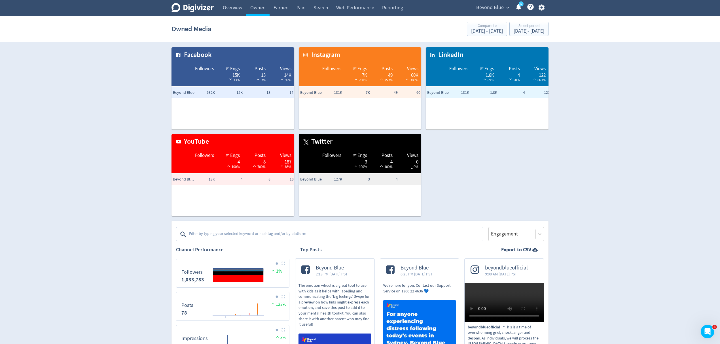
click at [282, 263] on img at bounding box center [284, 264] width 4 height 4
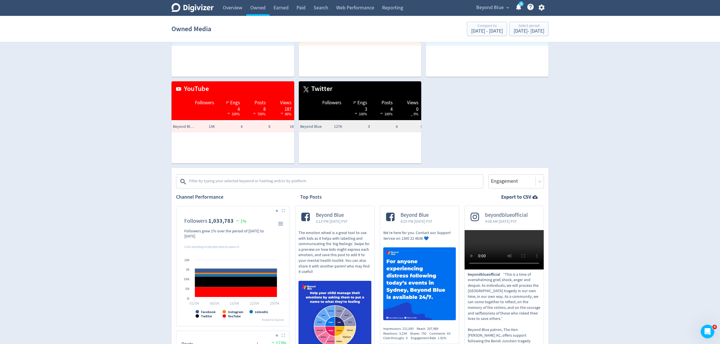
scroll to position [113, 0]
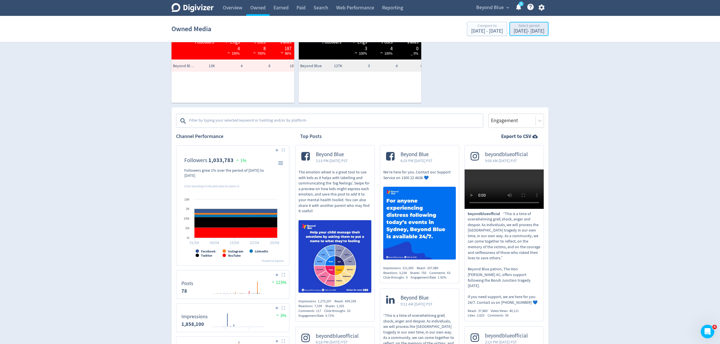
click at [517, 31] on div "Apr 1, 2024 - Apr 30, 2024" at bounding box center [529, 31] width 31 height 5
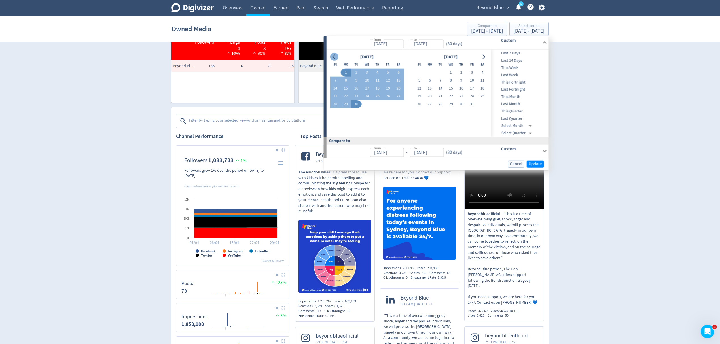
click at [335, 56] on icon "Go to previous month" at bounding box center [334, 56] width 5 height 5
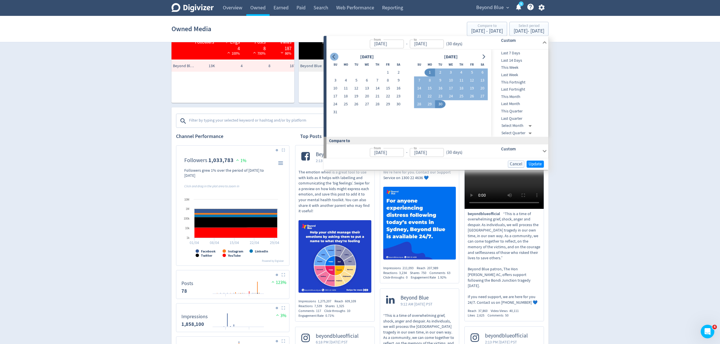
click at [335, 56] on icon "Go to previous month" at bounding box center [334, 56] width 5 height 5
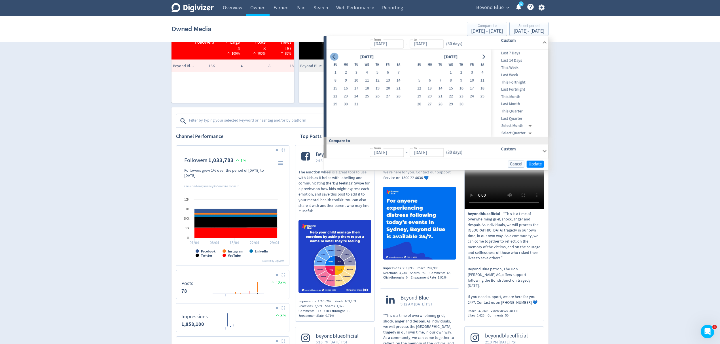
click at [335, 56] on icon "Go to previous month" at bounding box center [334, 56] width 5 height 5
click at [387, 75] on button "1" at bounding box center [388, 73] width 10 height 8
type input "Sep 01, 2023"
click at [398, 103] on button "30" at bounding box center [398, 104] width 10 height 8
type input "Sep 30, 2023"
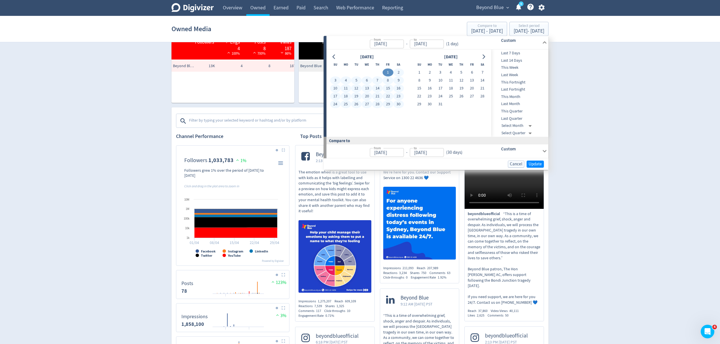
type input "Aug 02, 2023"
type input "Aug 31, 2023"
click at [536, 163] on span "Update" at bounding box center [535, 164] width 13 height 4
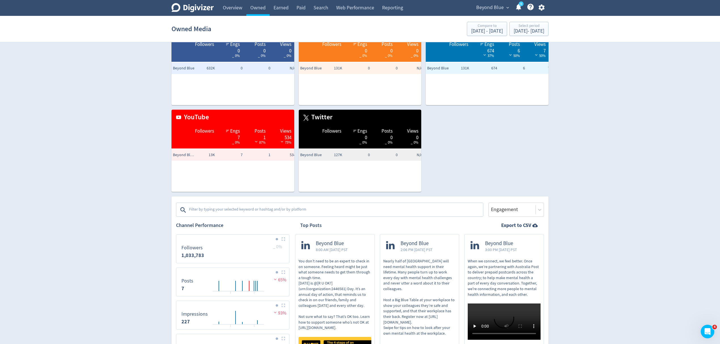
scroll to position [38, 0]
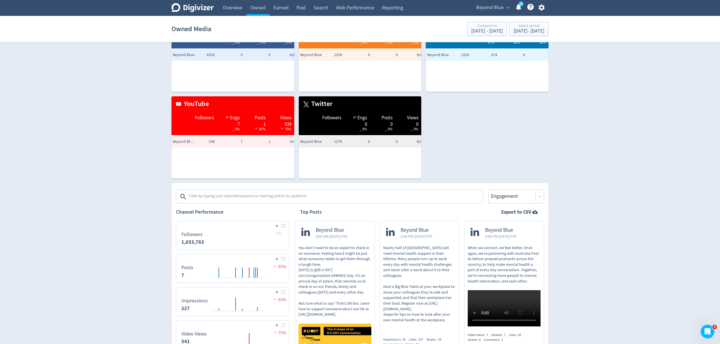
click at [283, 226] on img at bounding box center [284, 226] width 4 height 4
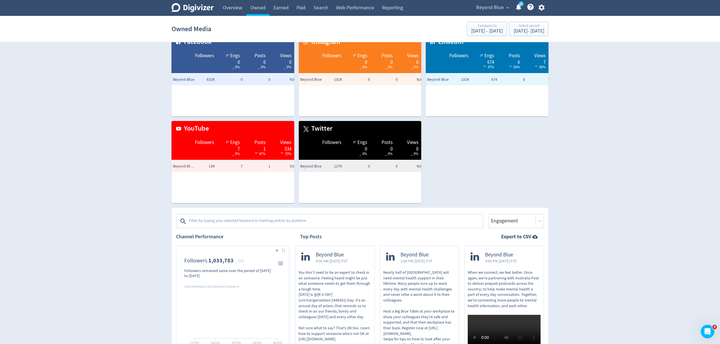
scroll to position [0, 0]
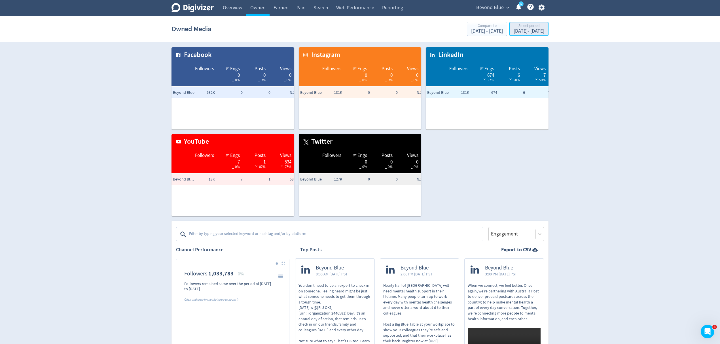
click at [514, 28] on div "Select period" at bounding box center [529, 26] width 31 height 5
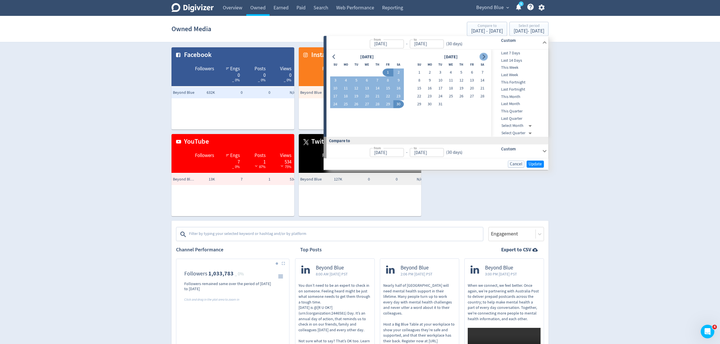
click at [484, 56] on icon "Go to next month" at bounding box center [484, 56] width 3 height 5
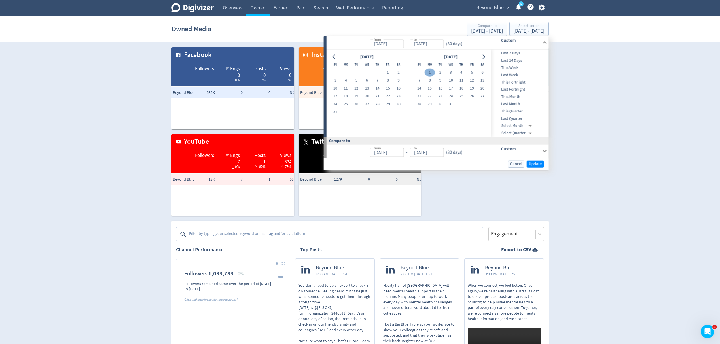
click at [430, 71] on button "1" at bounding box center [430, 73] width 10 height 8
type input "Jan 01, 2024"
drag, startPoint x: 447, startPoint y: 104, endPoint x: 500, endPoint y: 128, distance: 58.0
click at [447, 104] on button "31" at bounding box center [451, 104] width 10 height 8
type input "Jan 31, 2024"
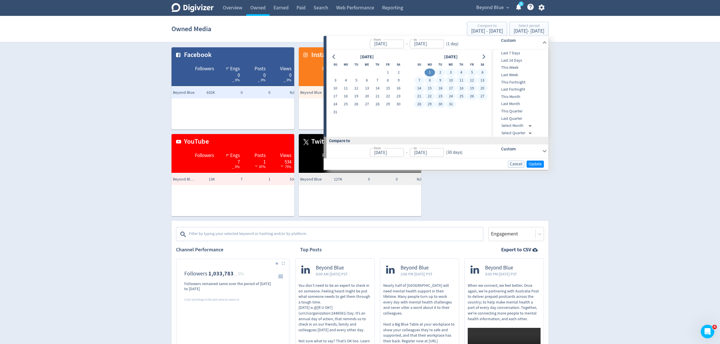
type input "Dec 01, 2023"
type input "Dec 31, 2023"
click at [530, 162] on span "Update" at bounding box center [535, 164] width 13 height 4
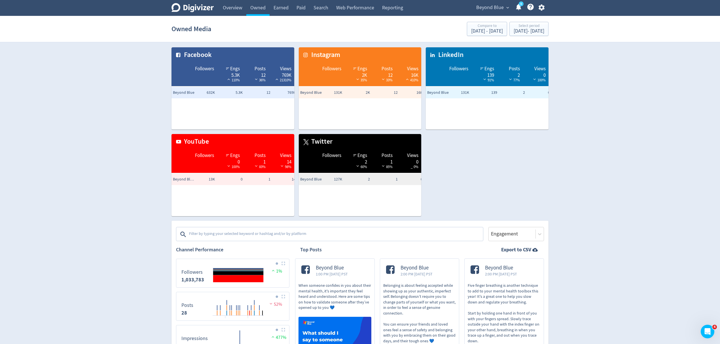
click at [284, 266] on button at bounding box center [283, 263] width 7 height 4
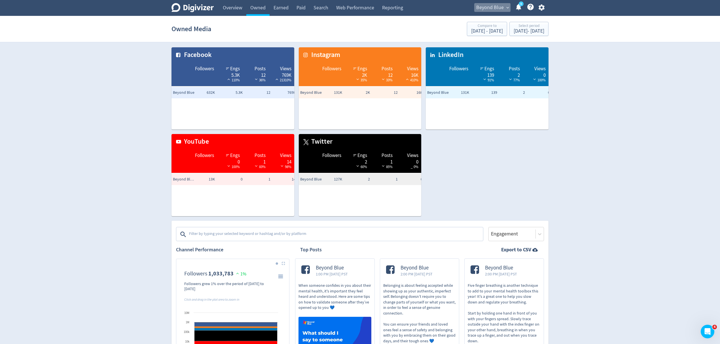
click at [491, 7] on span "Beyond Blue" at bounding box center [490, 7] width 28 height 9
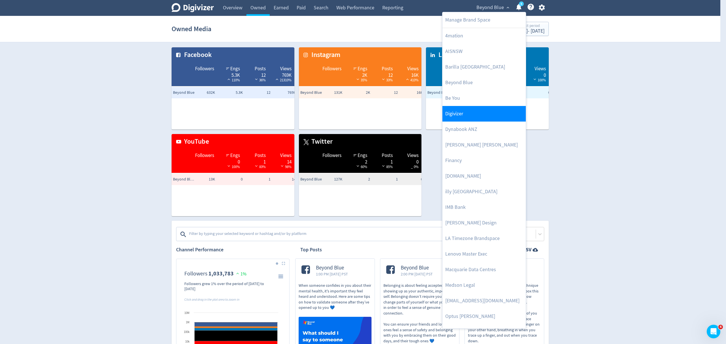
click at [457, 114] on link "Digivizer" at bounding box center [483, 114] width 83 height 16
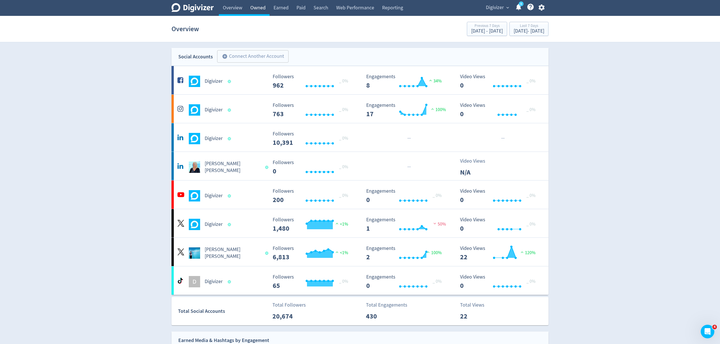
click at [256, 10] on link "Owned" at bounding box center [257, 8] width 23 height 16
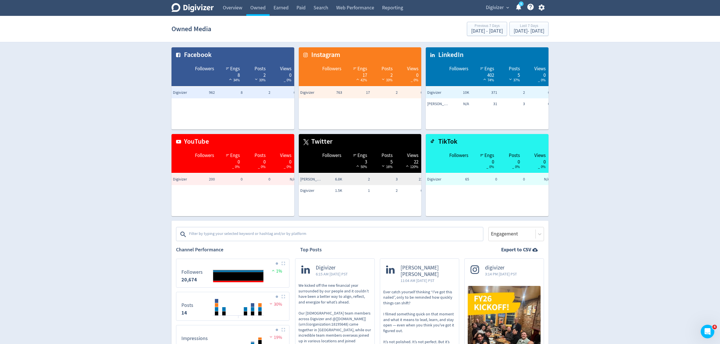
click at [282, 263] on img at bounding box center [284, 264] width 4 height 4
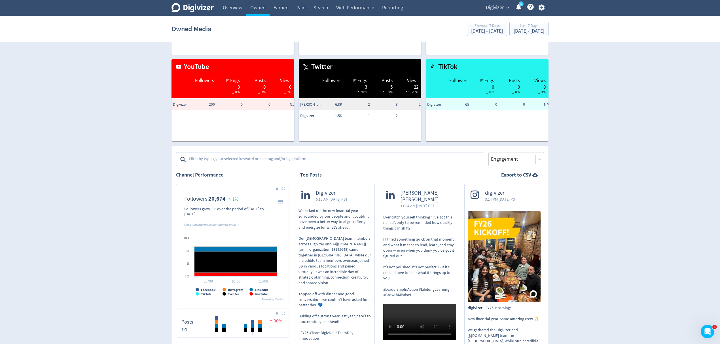
scroll to position [75, 0]
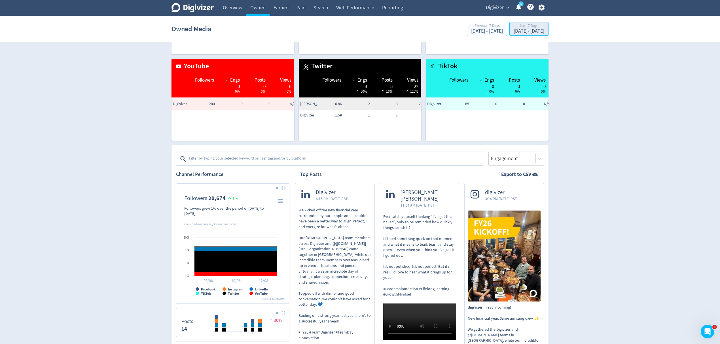
click at [516, 29] on div "Aug 7, 2025 - Aug 13, 2025" at bounding box center [529, 31] width 31 height 5
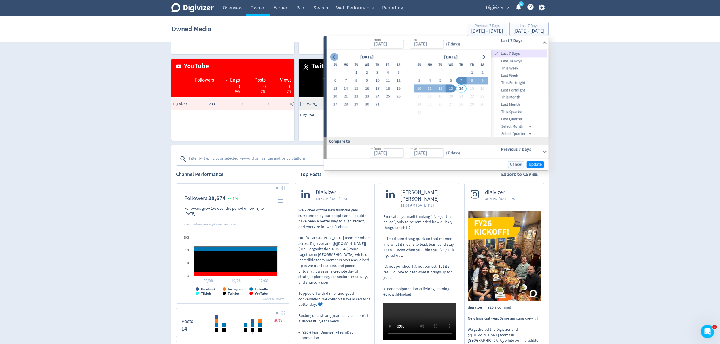
click at [337, 58] on div "[DATE]" at bounding box center [367, 57] width 74 height 8
click at [336, 58] on icon "Go to previous month" at bounding box center [334, 57] width 5 height 5
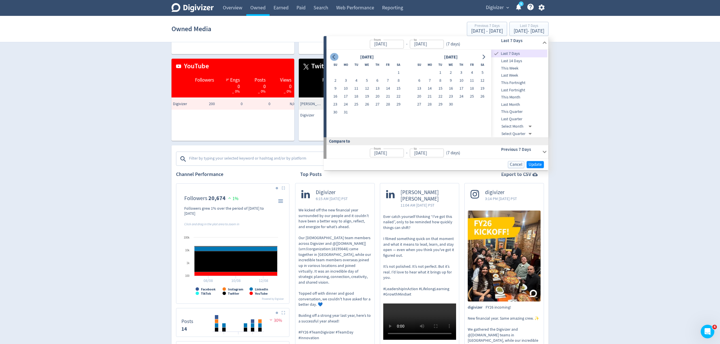
click at [336, 58] on icon "Go to previous month" at bounding box center [334, 57] width 5 height 5
click at [366, 74] on button "1" at bounding box center [367, 73] width 10 height 8
type input "[DATE]"
click at [389, 105] on button "31" at bounding box center [388, 105] width 10 height 8
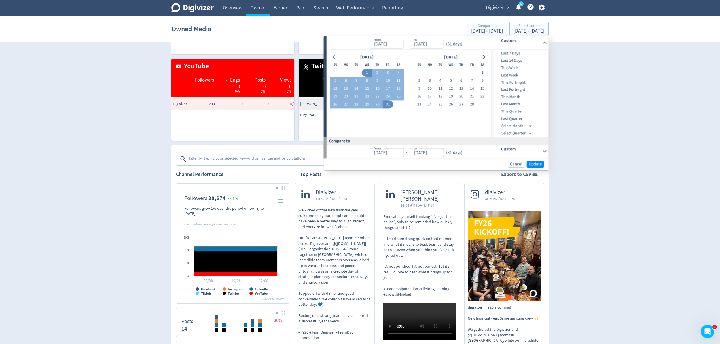
type input "Jan 31, 2025"
type input "Dec 01, 2024"
type input "[DATE]"
click at [539, 165] on span "Update" at bounding box center [535, 164] width 13 height 4
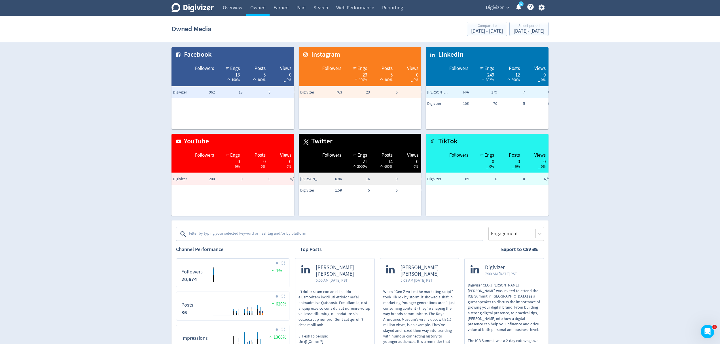
scroll to position [0, 0]
click at [285, 264] on img at bounding box center [284, 264] width 4 height 4
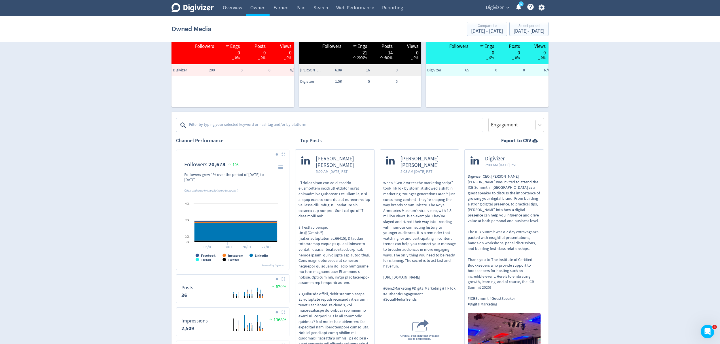
scroll to position [113, 0]
